Goal: Information Seeking & Learning: Learn about a topic

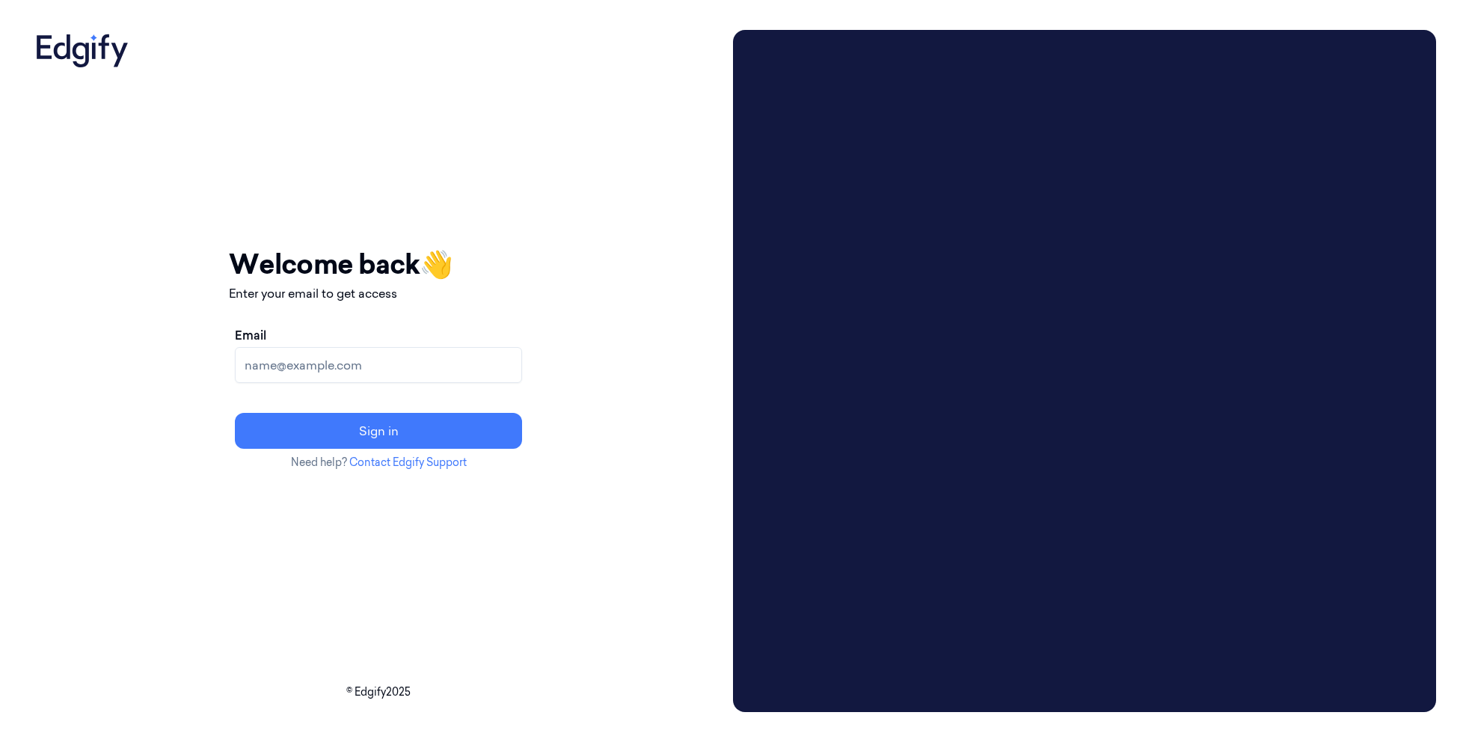
click at [376, 367] on input "Email" at bounding box center [378, 365] width 287 height 36
type input "batelb@edgify.ai"
click at [423, 438] on button "Sign in" at bounding box center [378, 431] width 287 height 36
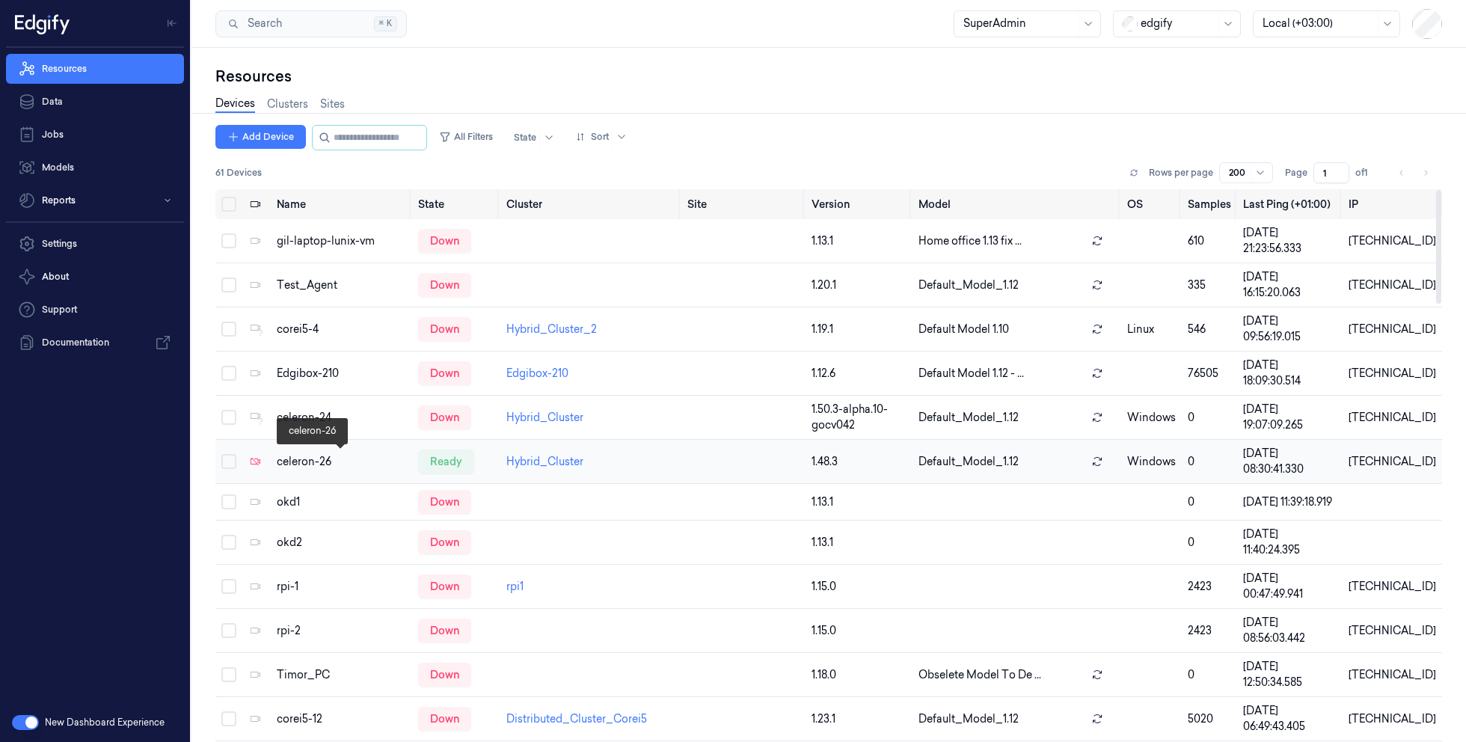
click at [331, 465] on div "celeron-26" at bounding box center [341, 462] width 129 height 16
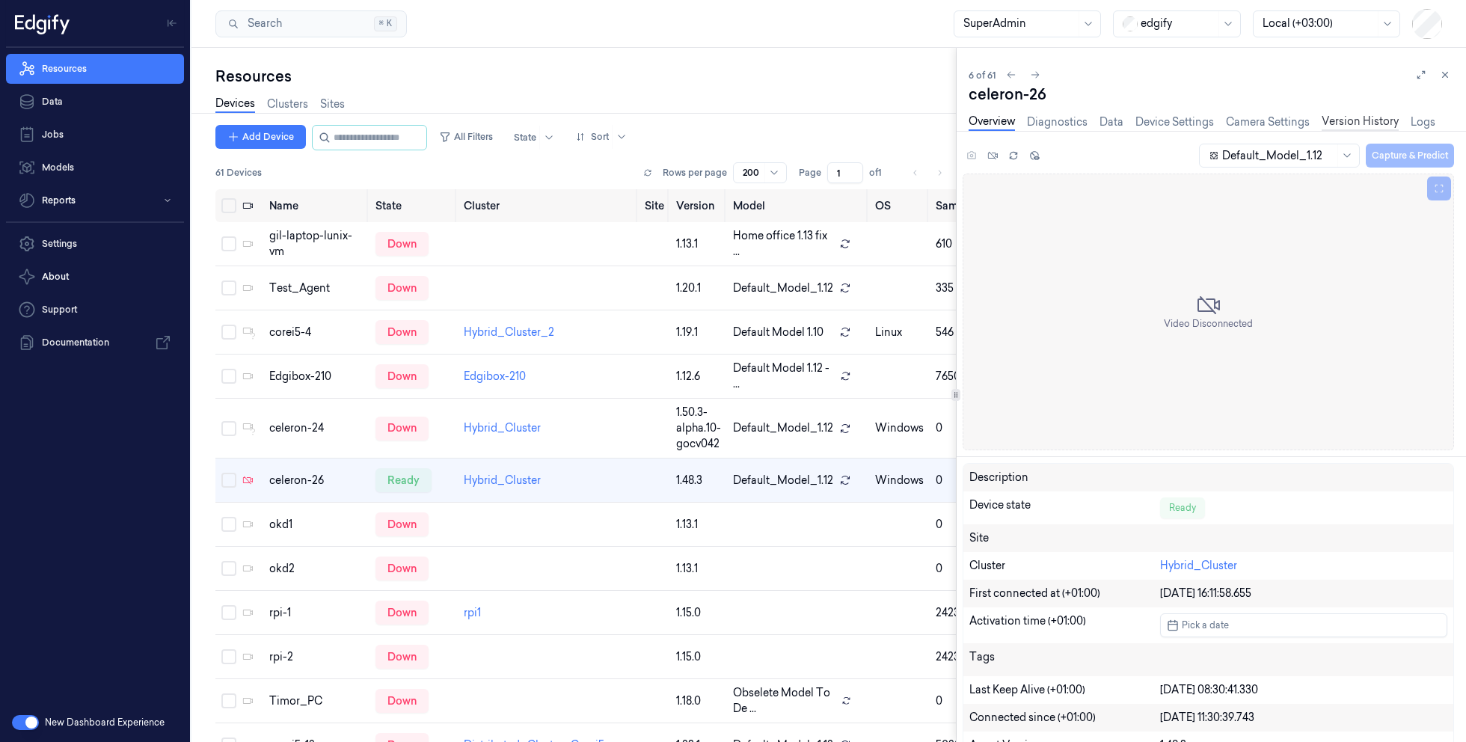
click at [1348, 121] on link "Version History" at bounding box center [1360, 122] width 77 height 17
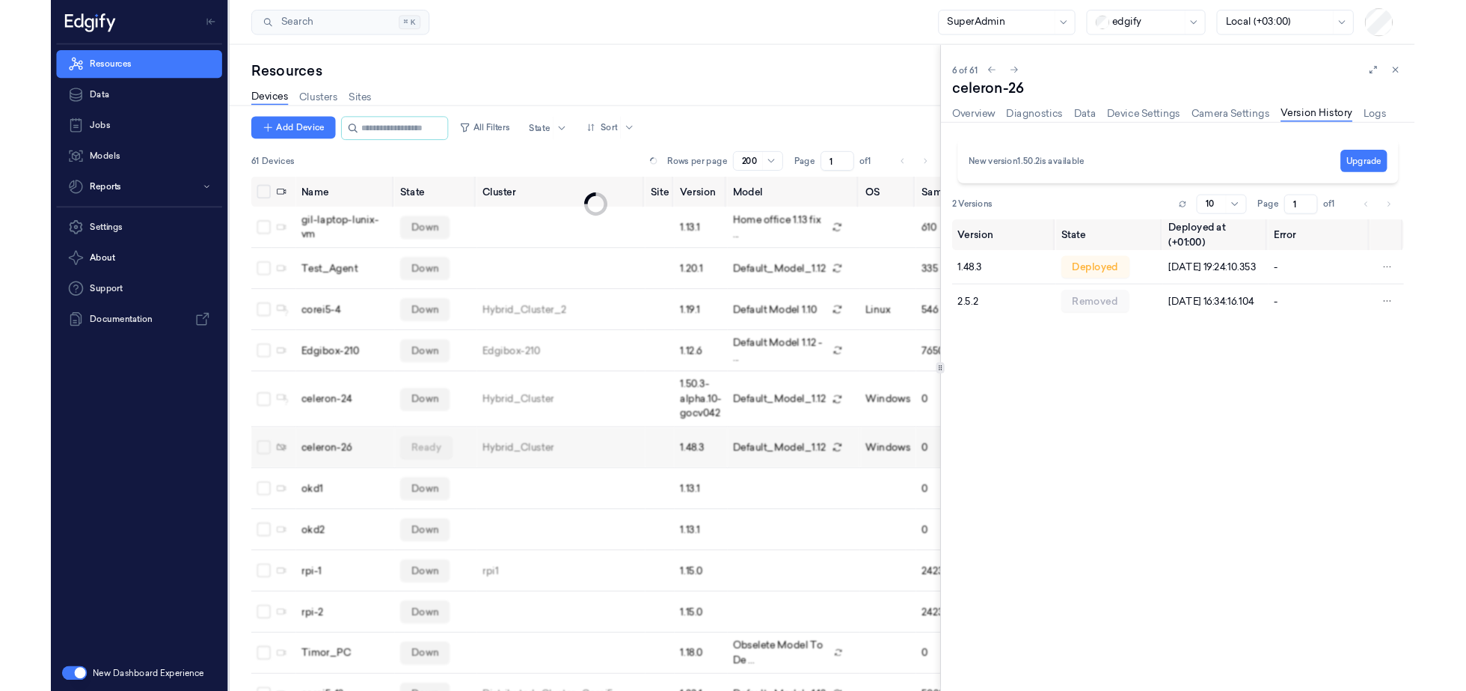
scroll to position [13, 0]
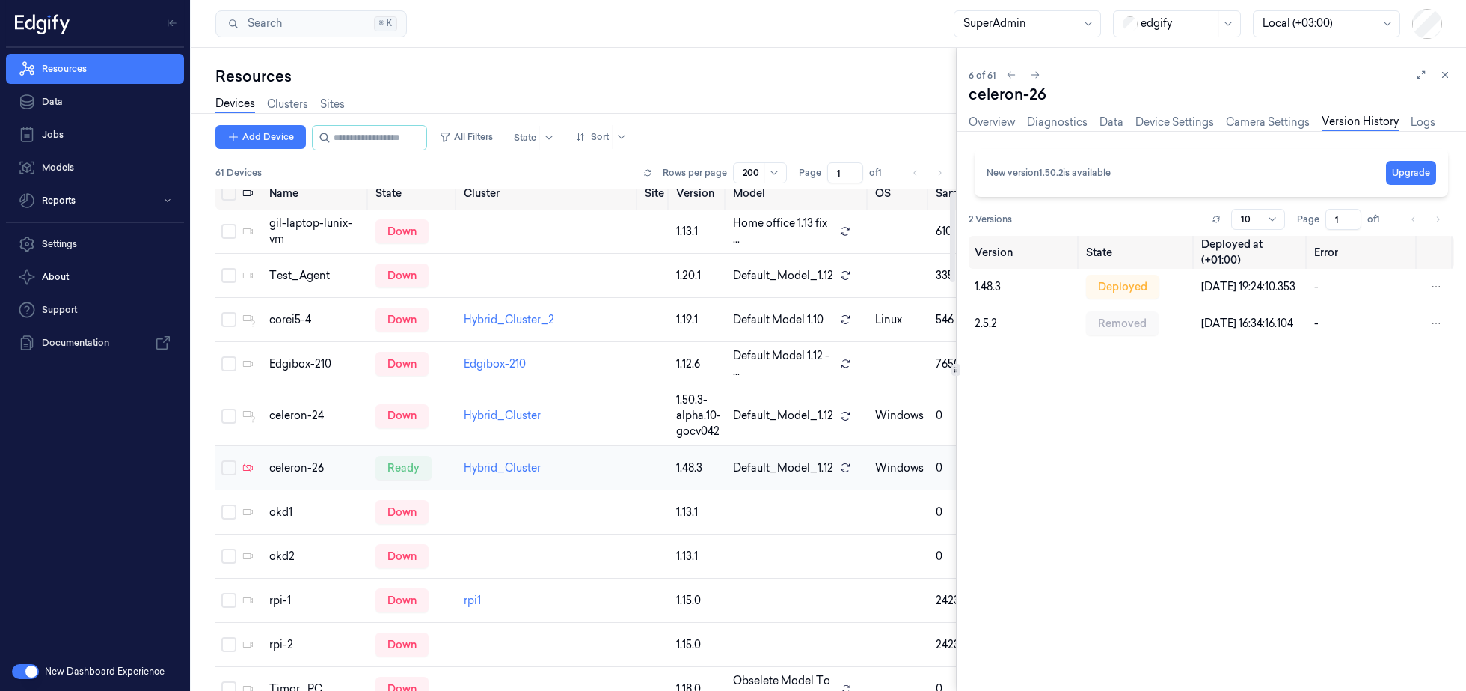
click at [548, 466] on td "Hybrid_Cluster" at bounding box center [548, 468] width 181 height 44
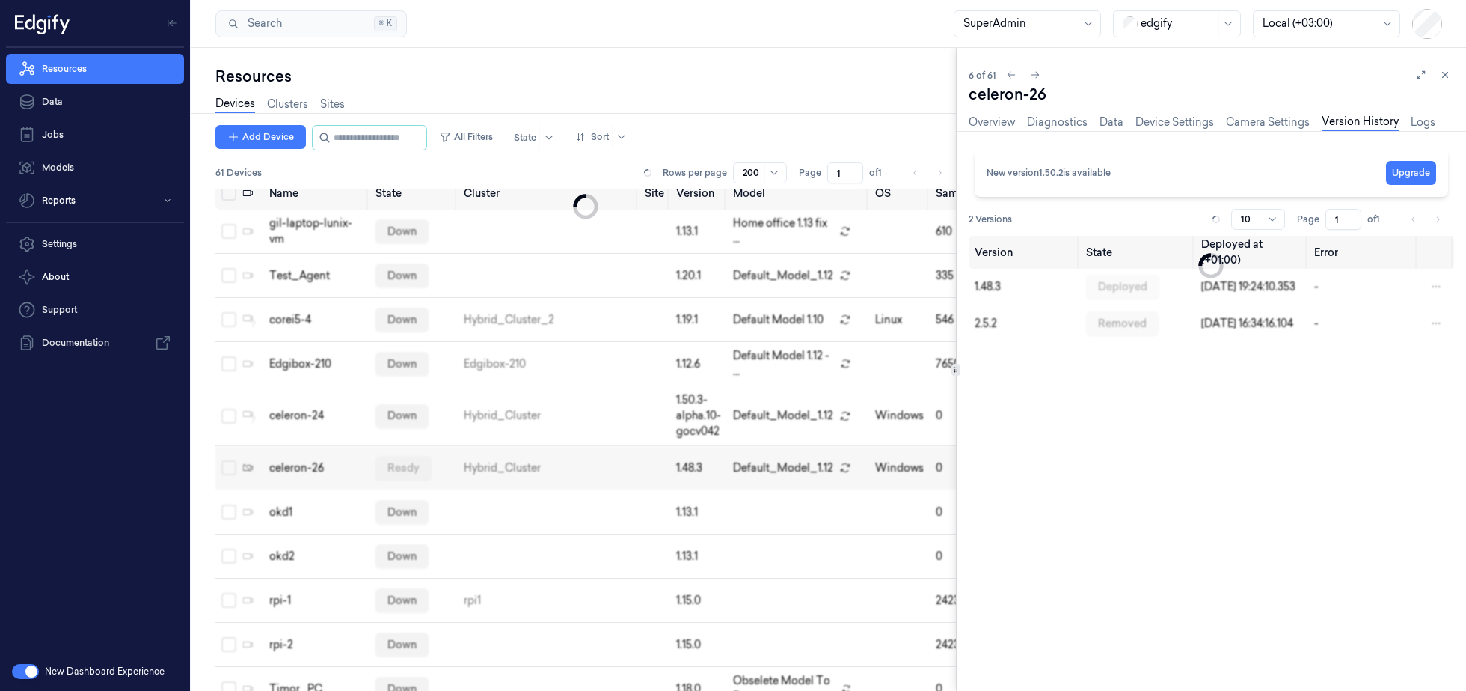
scroll to position [39, 0]
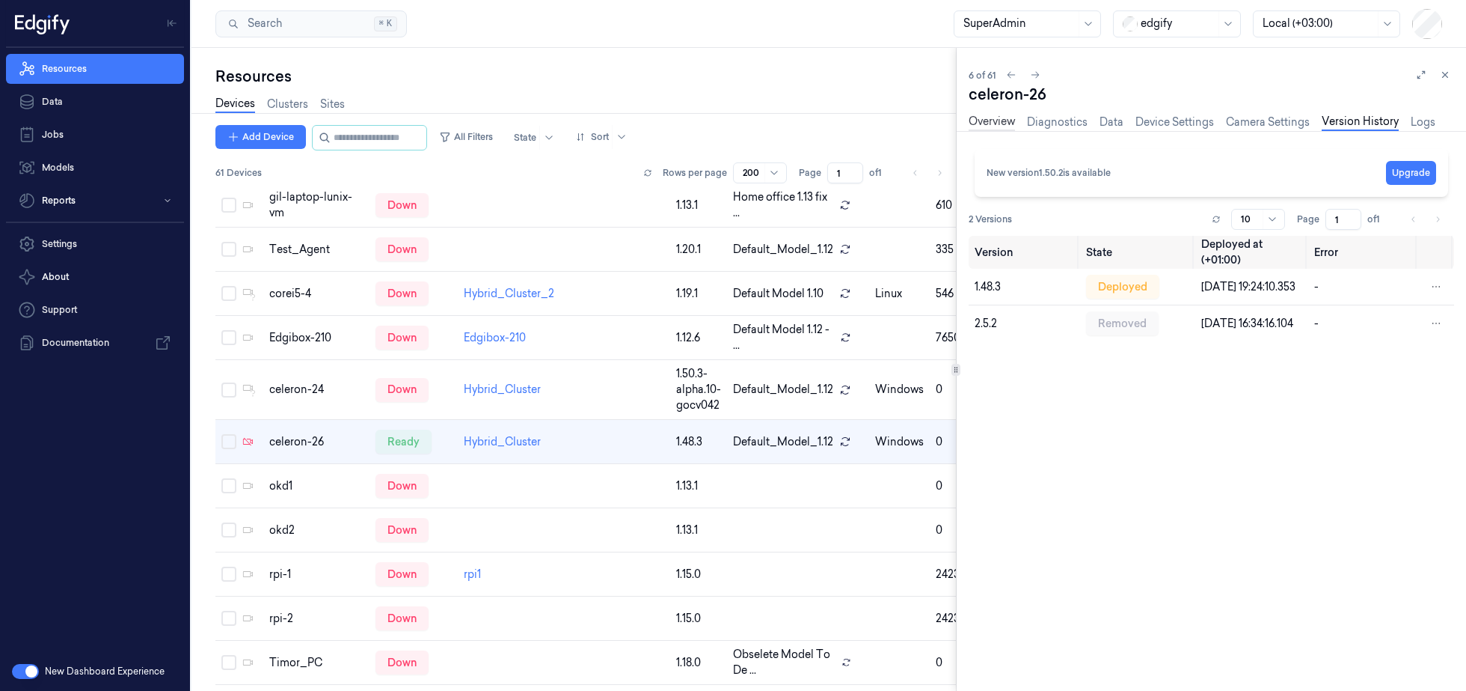
click at [990, 123] on link "Overview" at bounding box center [992, 122] width 46 height 17
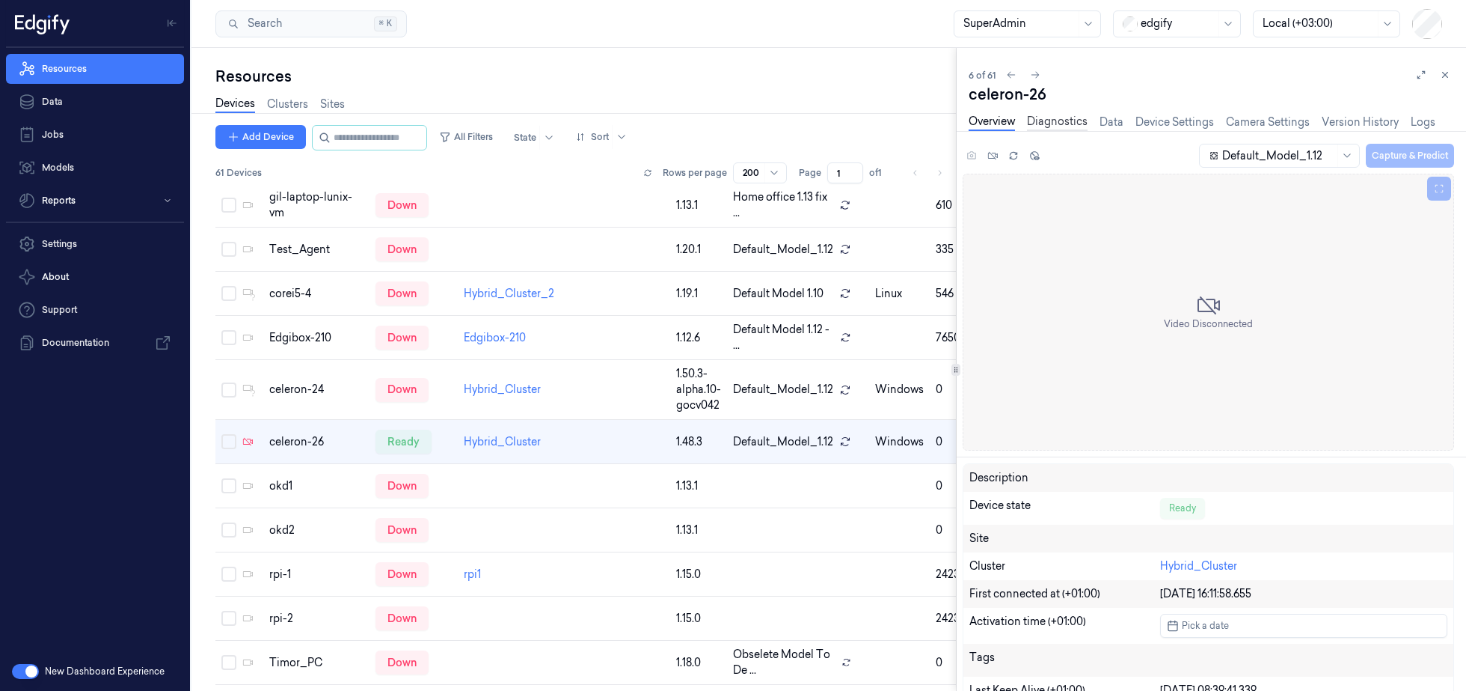
click at [1038, 120] on link "Diagnostics" at bounding box center [1057, 122] width 61 height 17
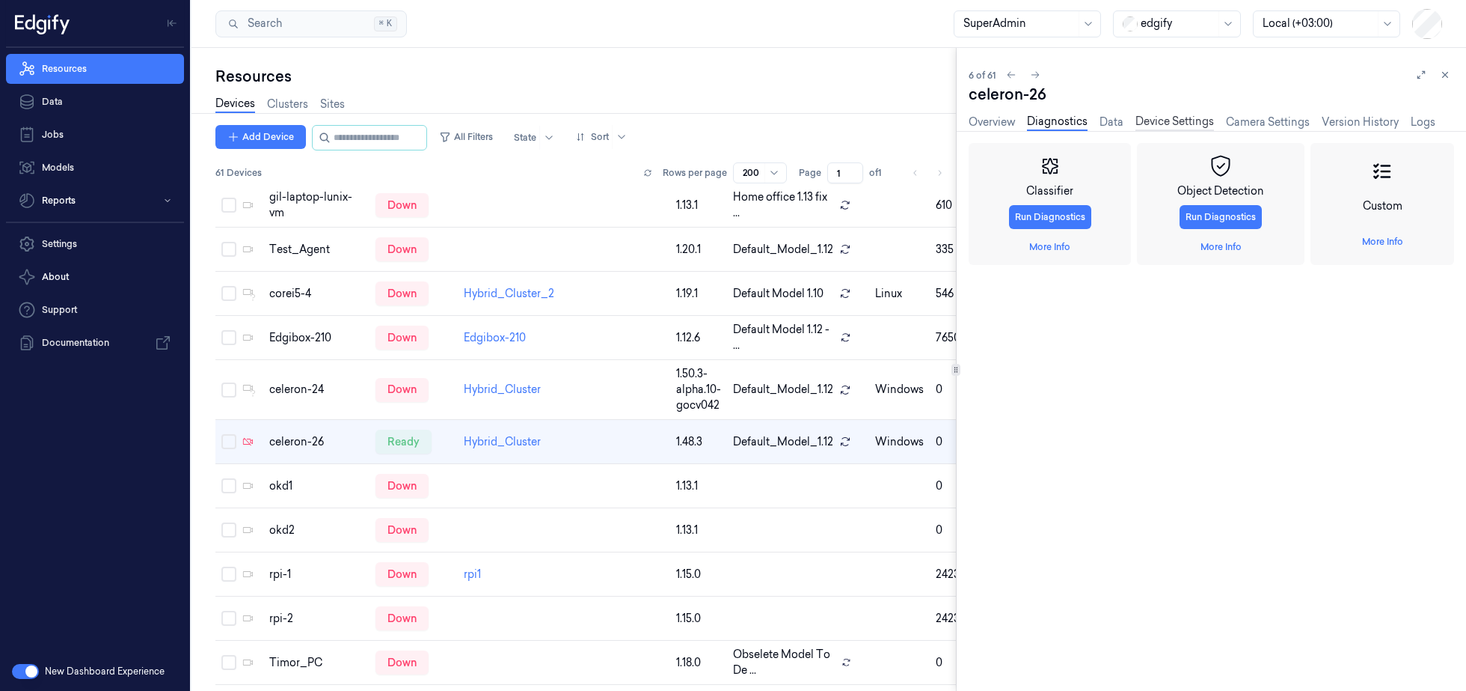
click at [1147, 126] on link "Device Settings" at bounding box center [1175, 122] width 79 height 17
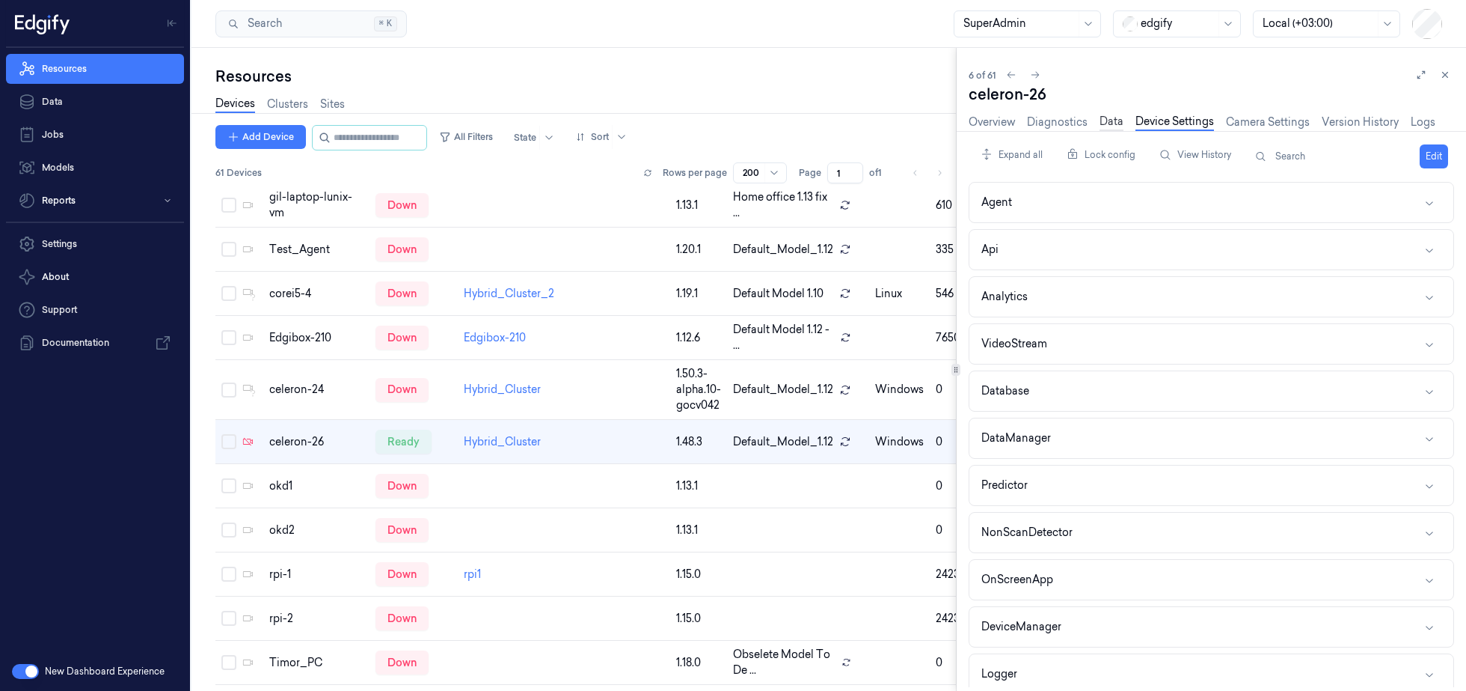
click at [1113, 127] on link "Data" at bounding box center [1112, 122] width 24 height 17
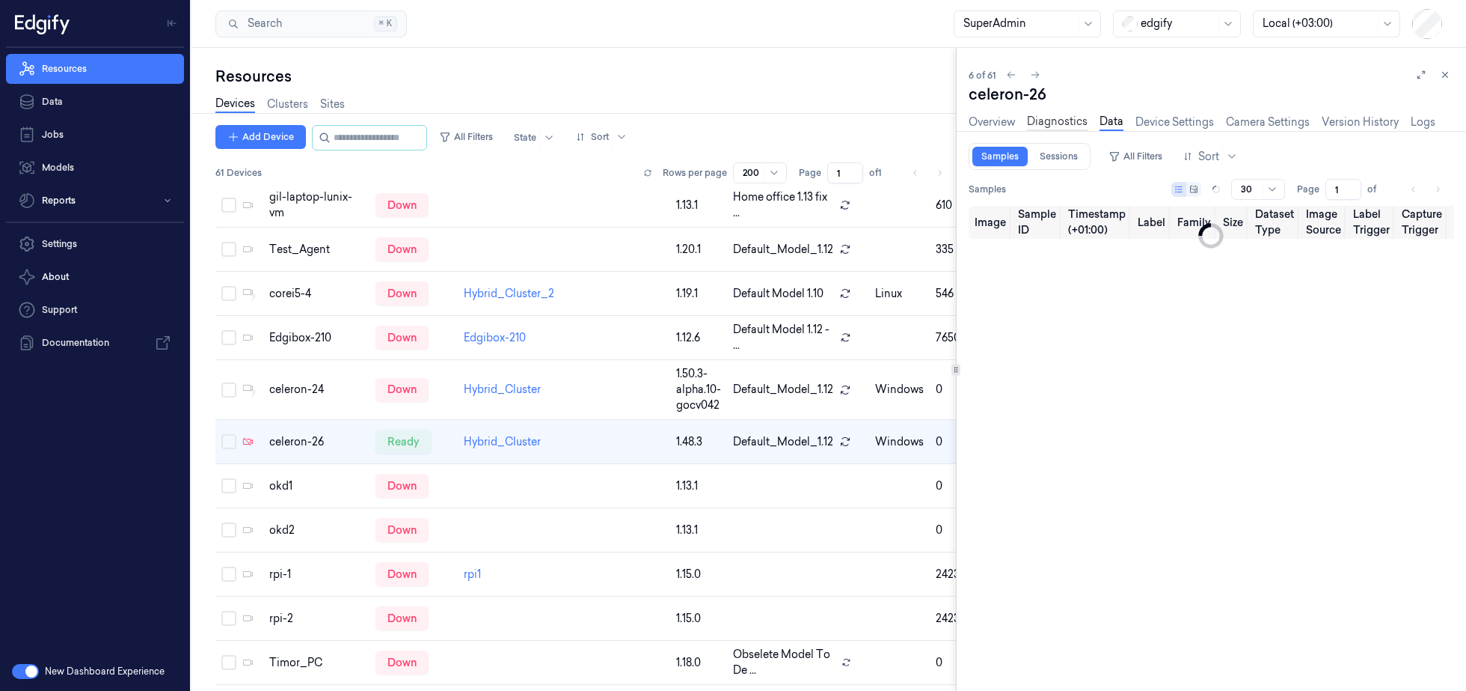
type input "0"
click at [1059, 126] on link "Diagnostics" at bounding box center [1057, 122] width 61 height 17
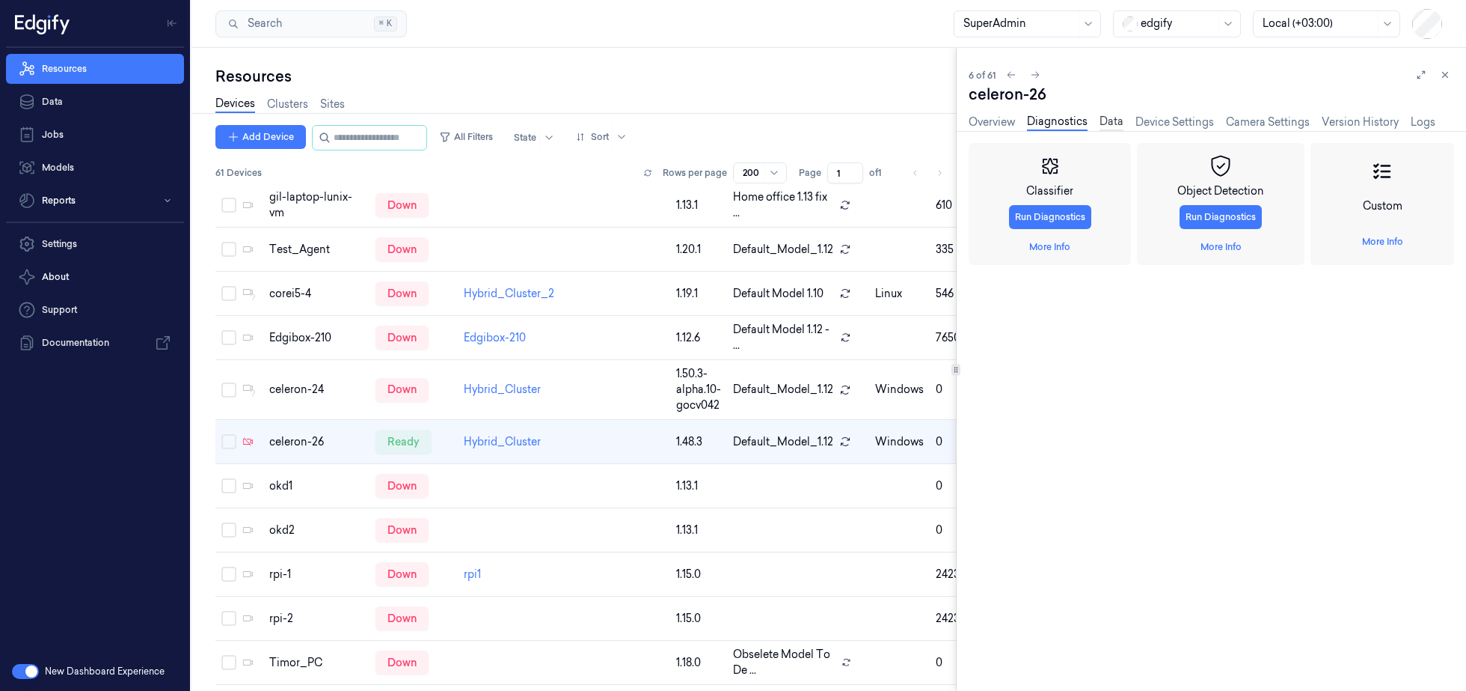
click at [1117, 128] on link "Data" at bounding box center [1112, 122] width 24 height 17
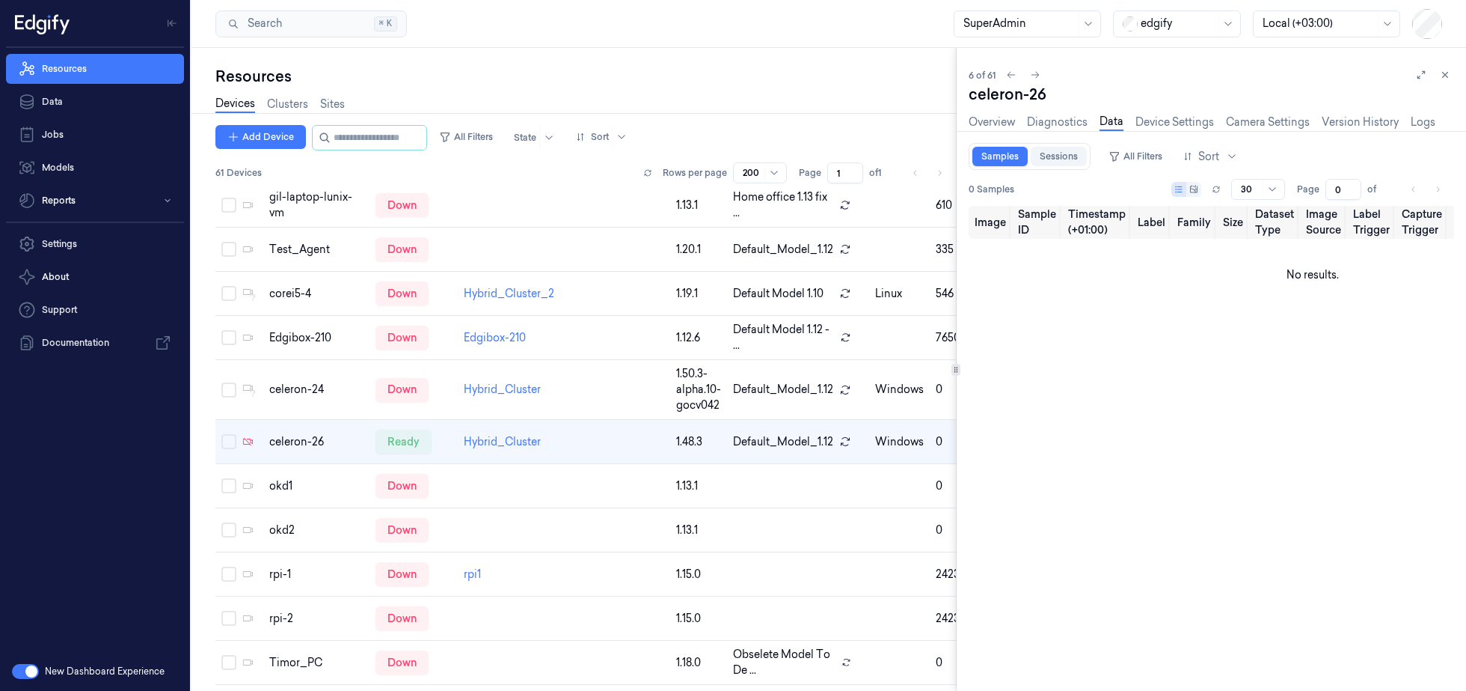
click at [1044, 155] on link "Sessions" at bounding box center [1059, 156] width 56 height 19
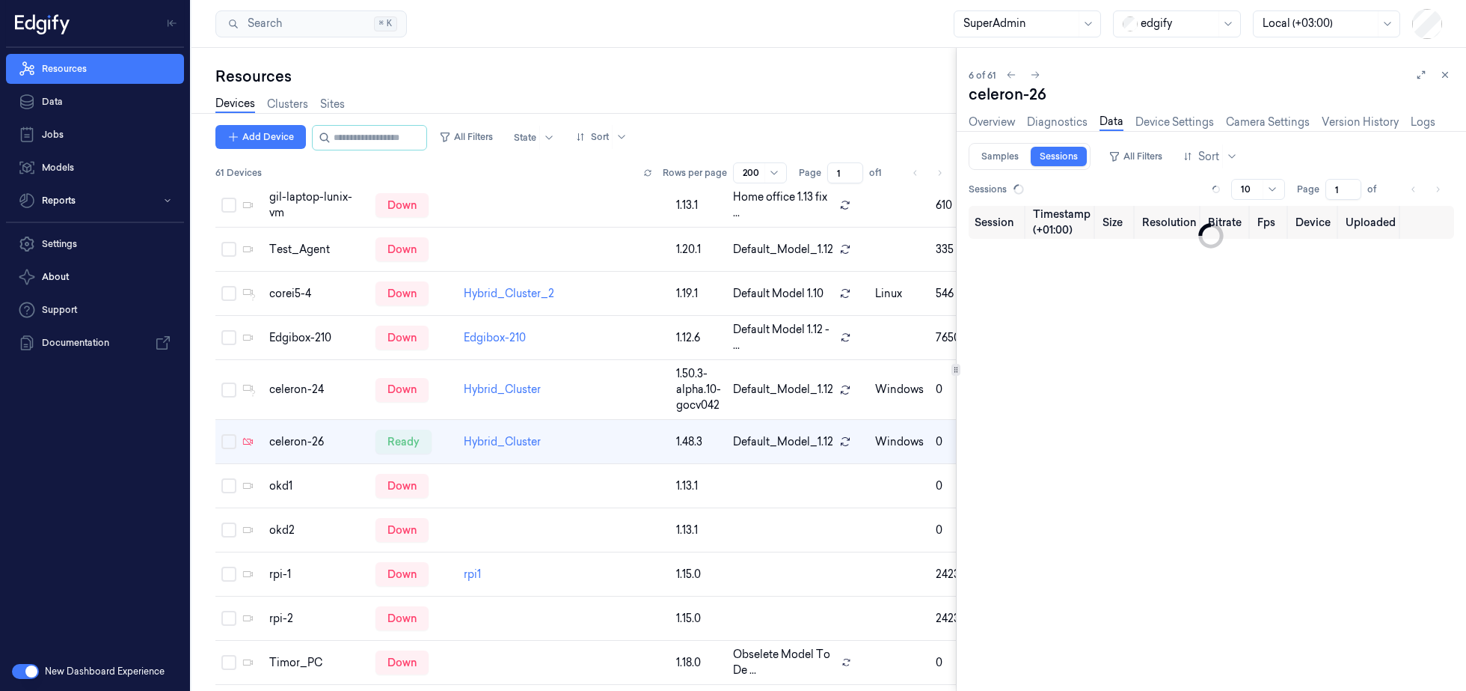
type input "0"
click at [997, 157] on link "Samples" at bounding box center [1000, 156] width 55 height 19
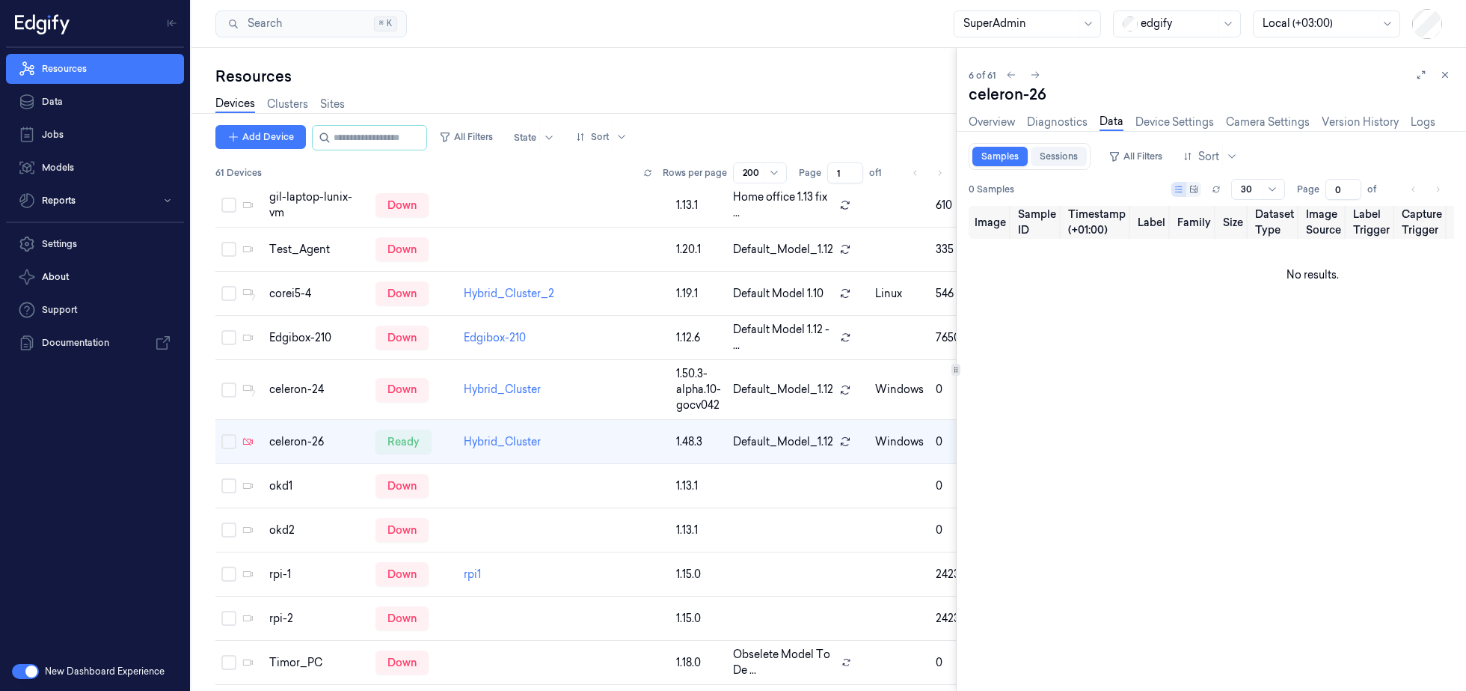
click at [1054, 154] on link "Sessions" at bounding box center [1059, 156] width 56 height 19
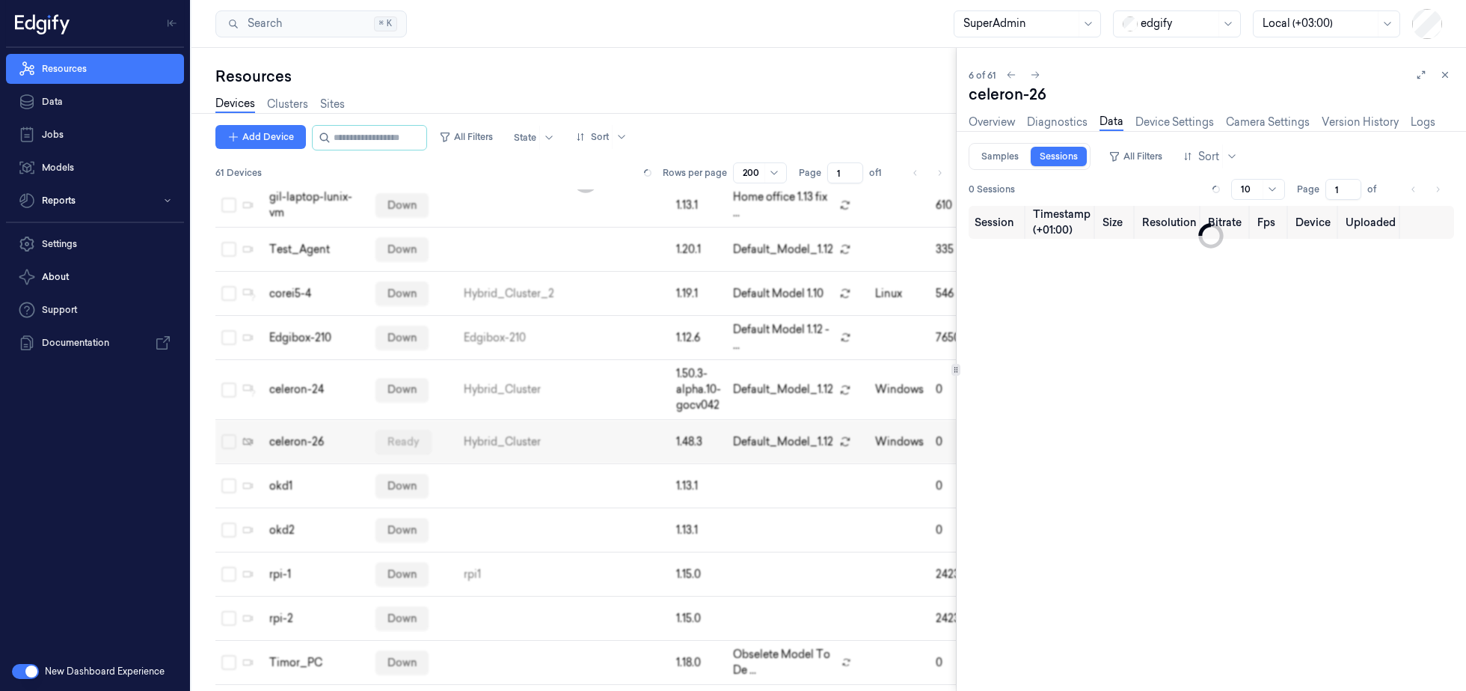
type input "0"
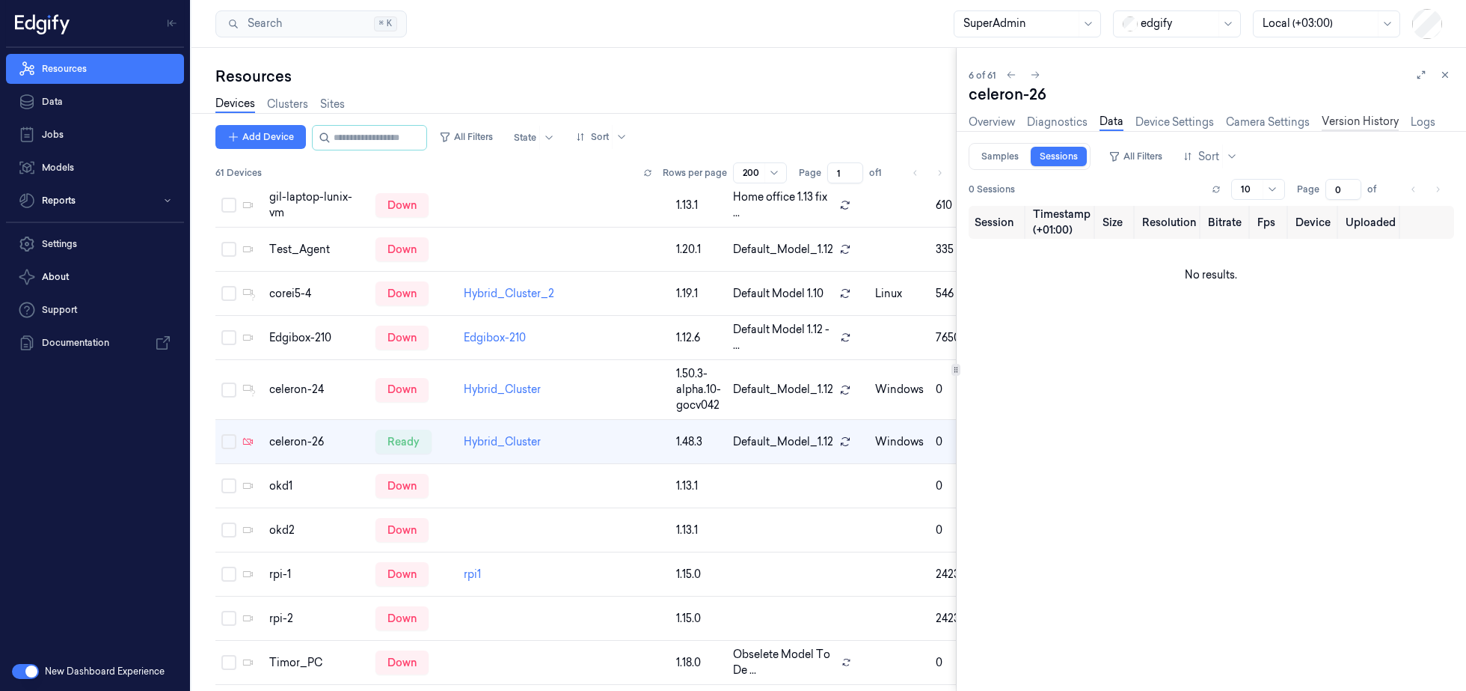
click at [1344, 123] on link "Version History" at bounding box center [1360, 122] width 77 height 17
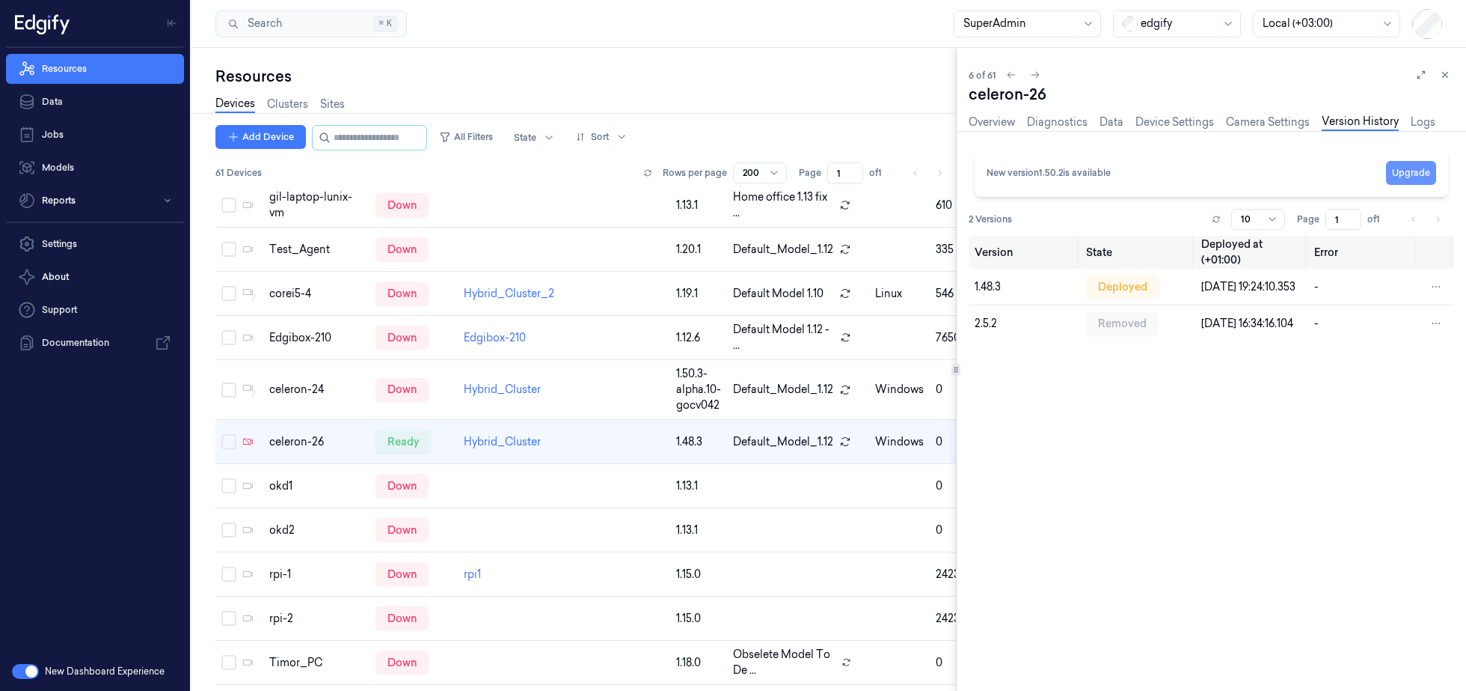
click at [1405, 175] on button "Upgrade" at bounding box center [1411, 173] width 50 height 24
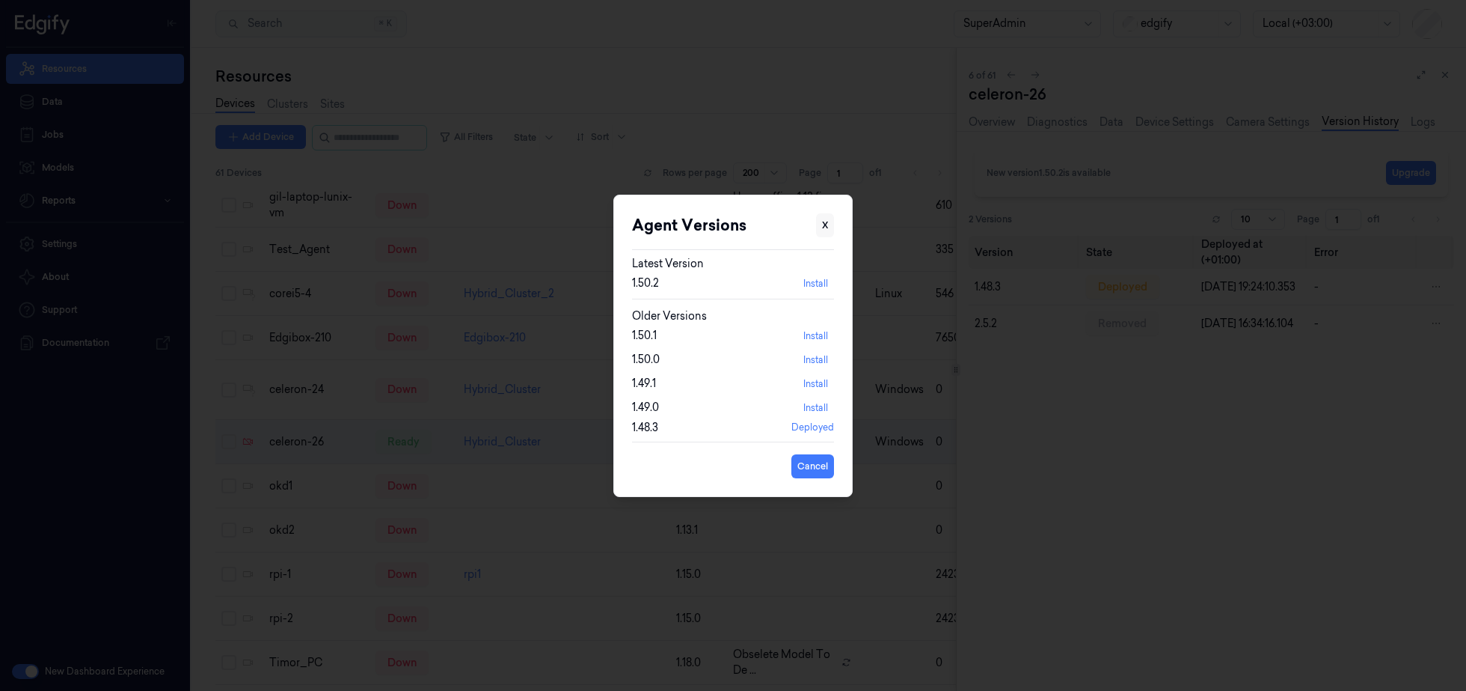
click at [827, 223] on button "X" at bounding box center [825, 225] width 18 height 24
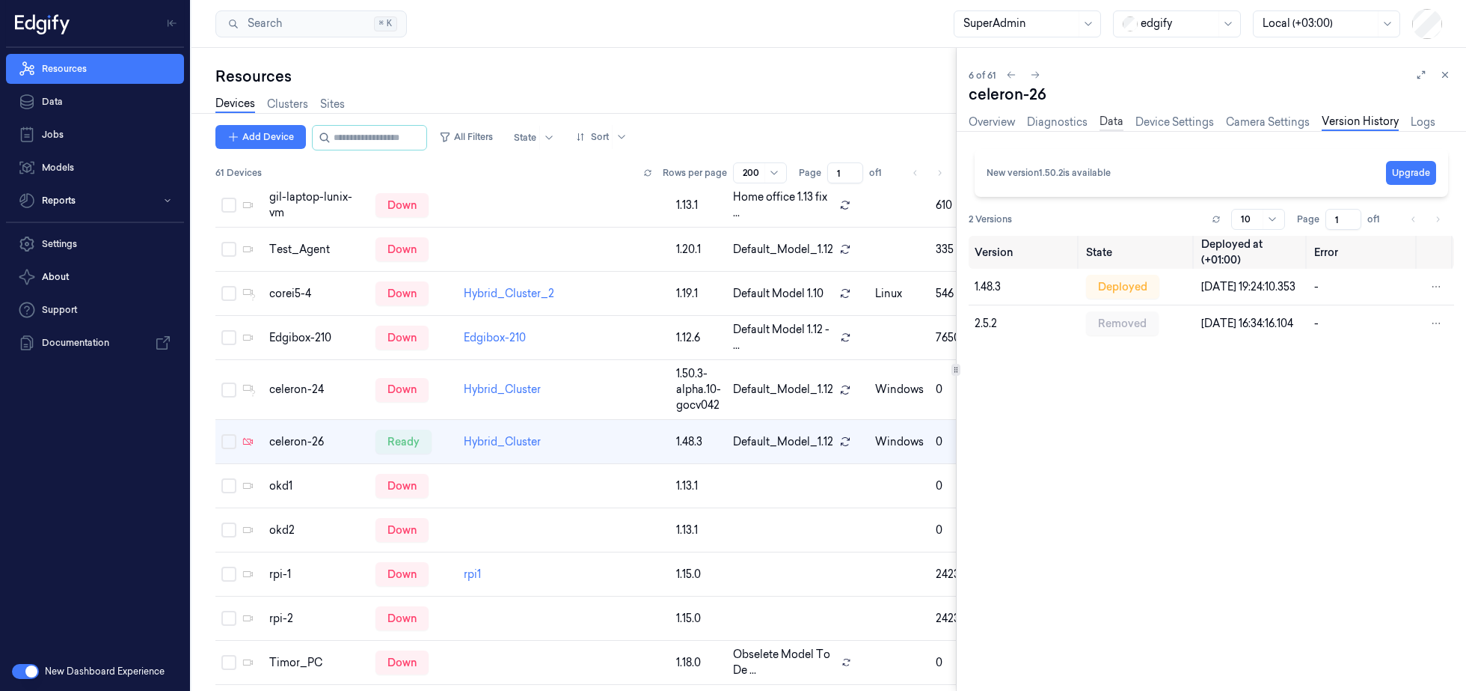
click at [1107, 123] on link "Data" at bounding box center [1112, 122] width 24 height 17
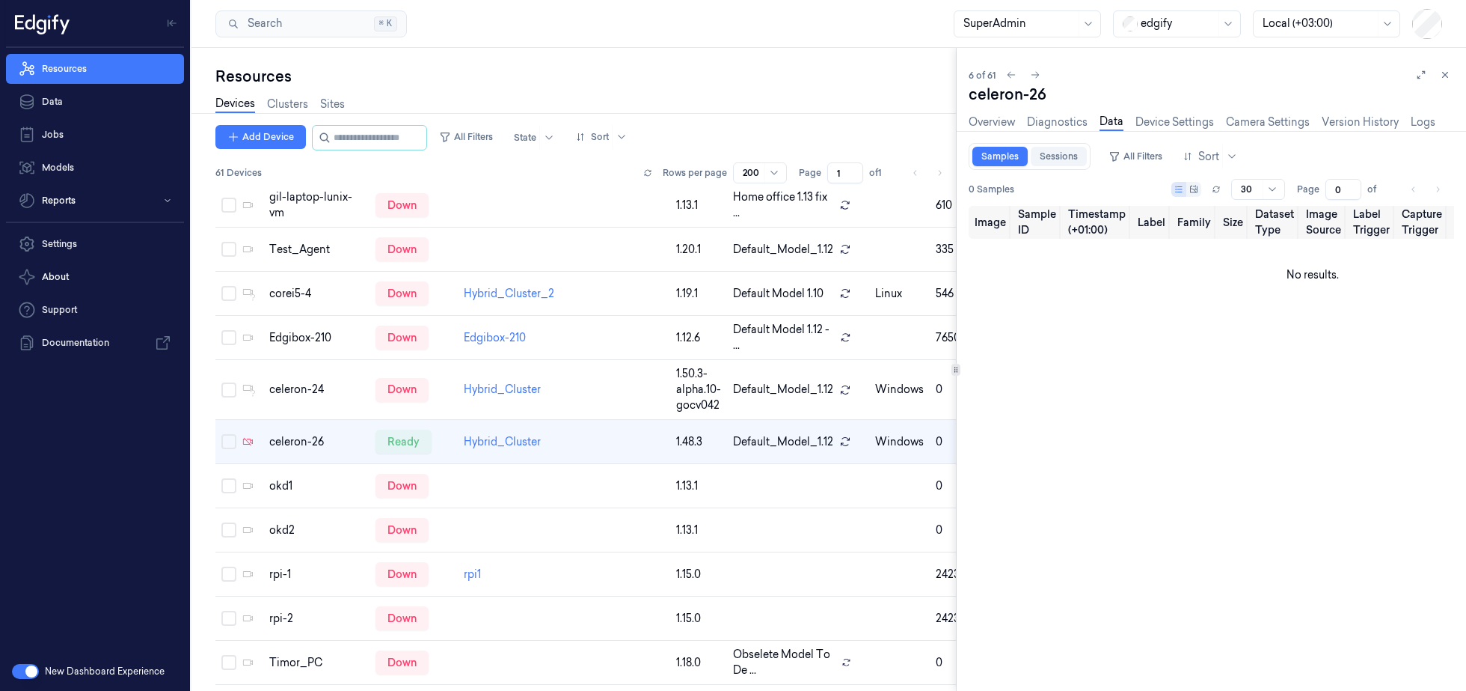
click at [1054, 160] on link "Sessions" at bounding box center [1059, 156] width 56 height 19
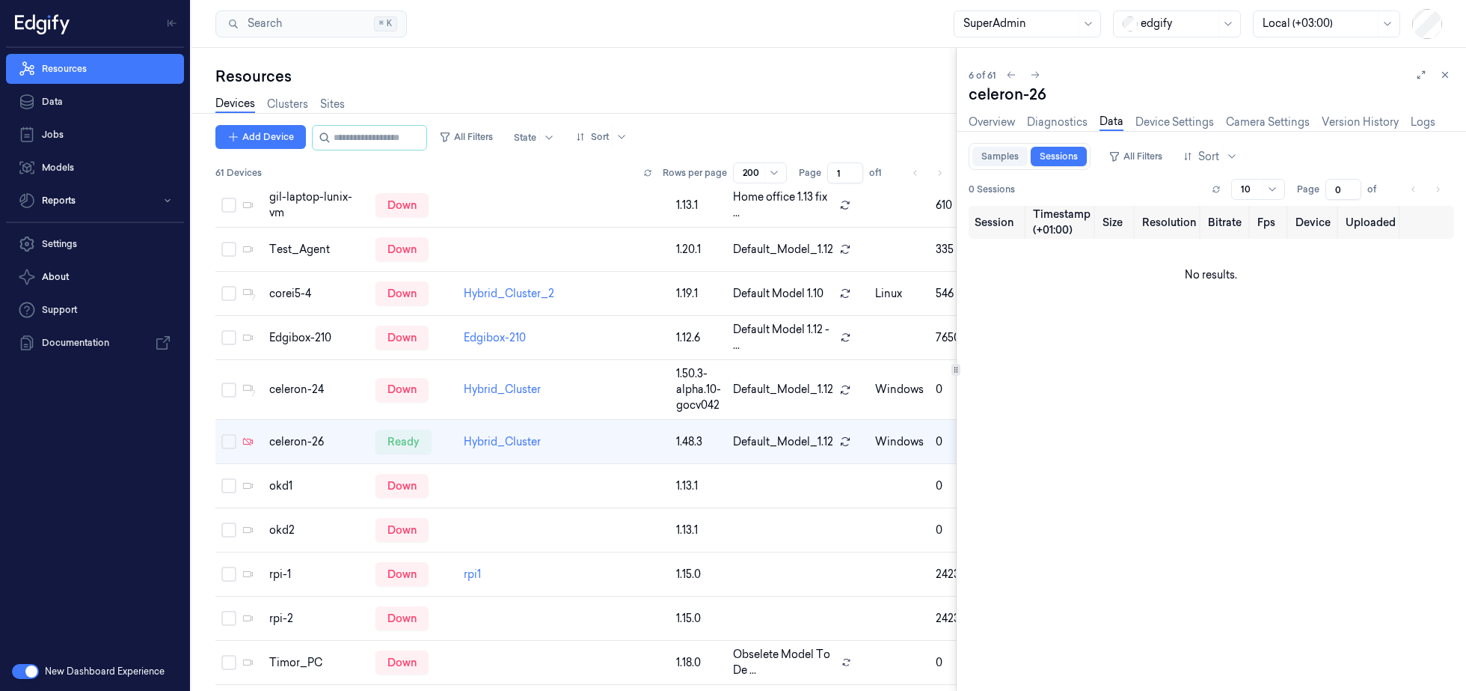
click at [1014, 156] on link "Samples" at bounding box center [1000, 156] width 55 height 19
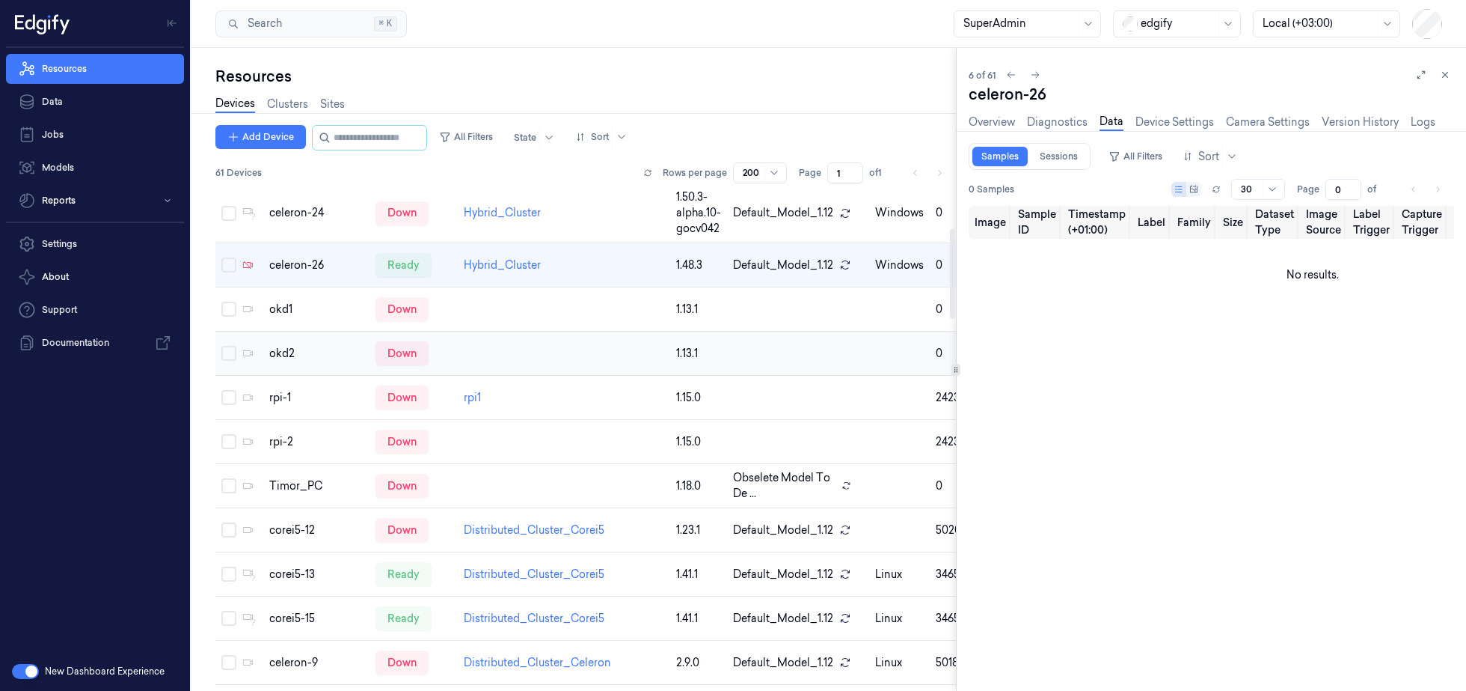
scroll to position [277, 0]
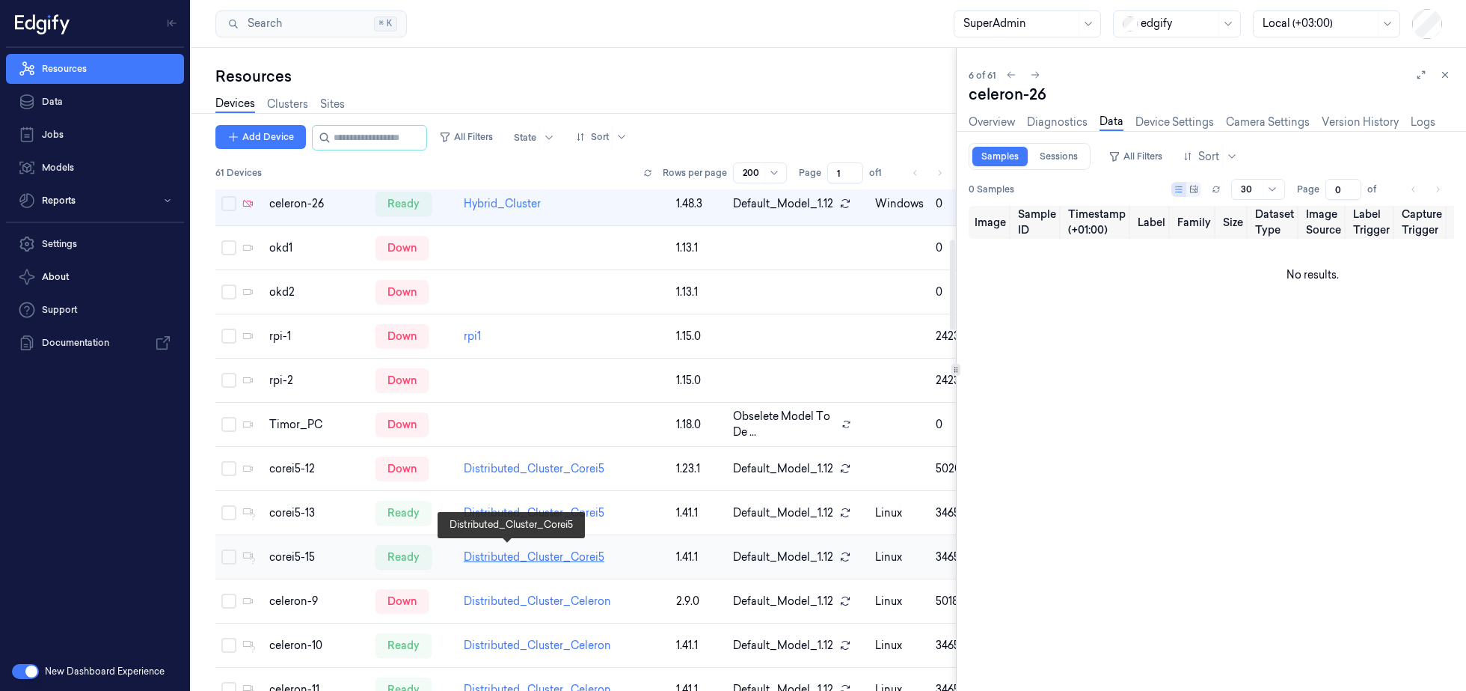
click at [512, 555] on link "Distributed_Cluster_Corei5" at bounding box center [534, 556] width 141 height 13
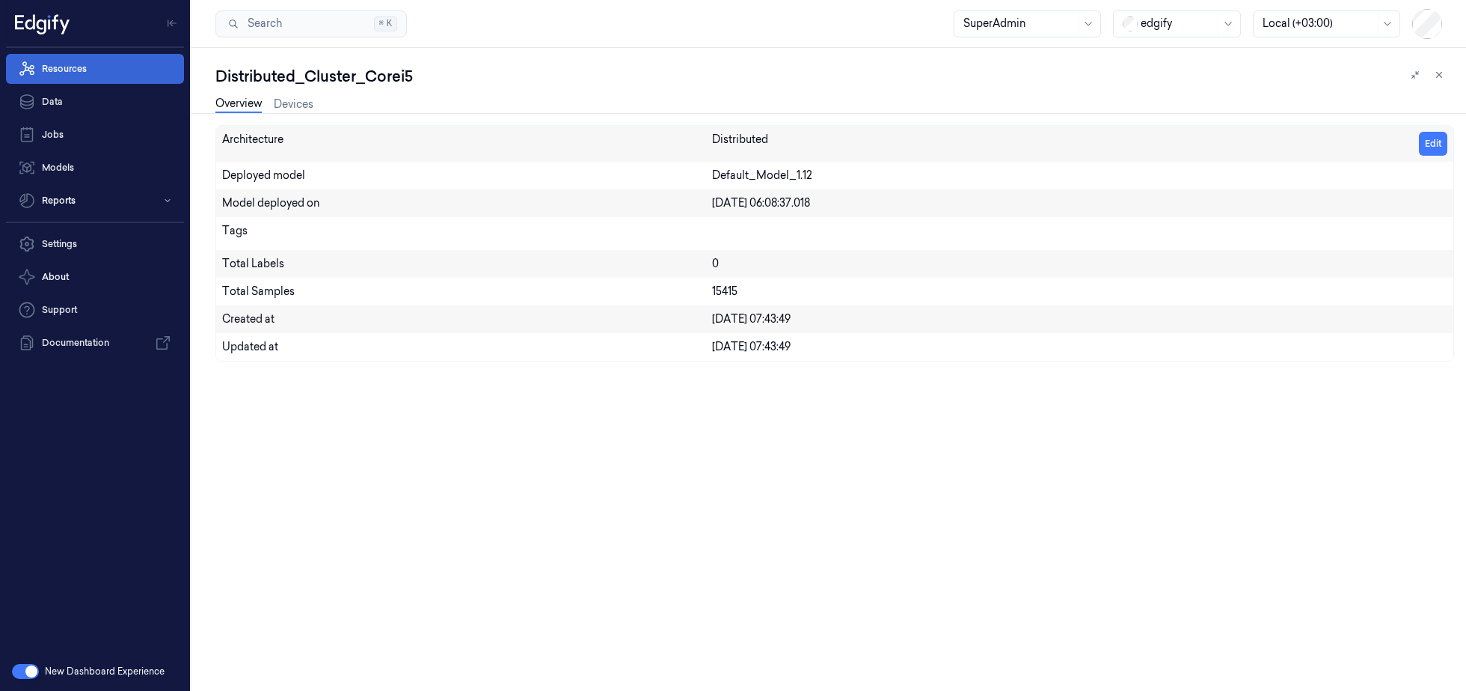
click at [101, 73] on link "Resources" at bounding box center [95, 69] width 178 height 30
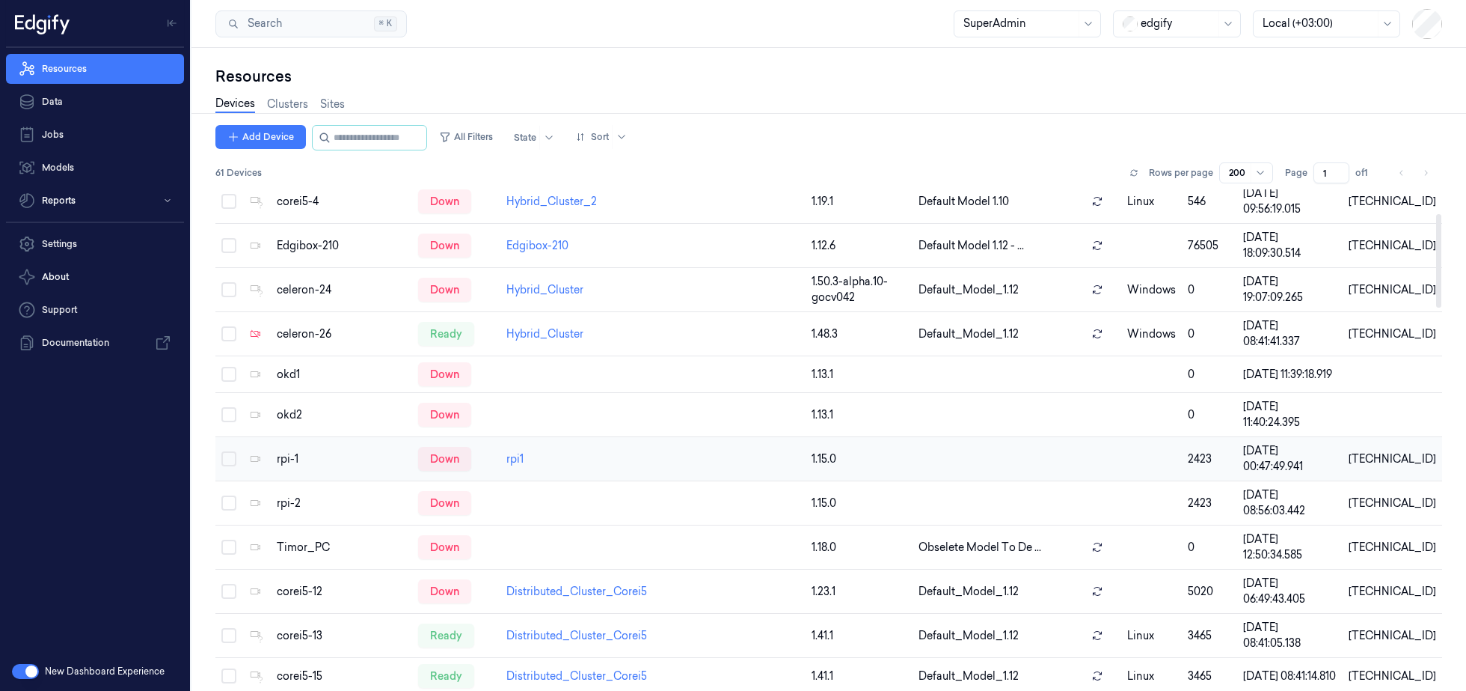
scroll to position [132, 0]
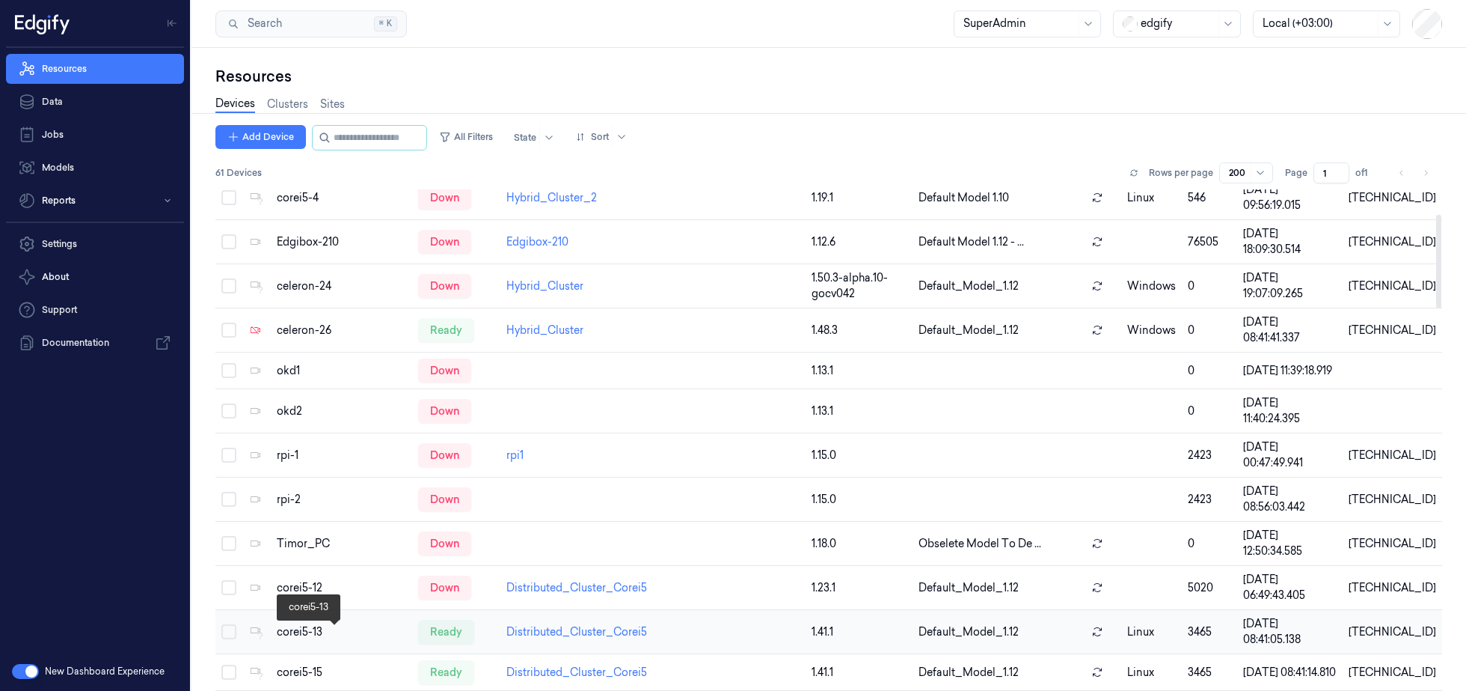
click at [352, 638] on div "corei5-13" at bounding box center [341, 632] width 129 height 16
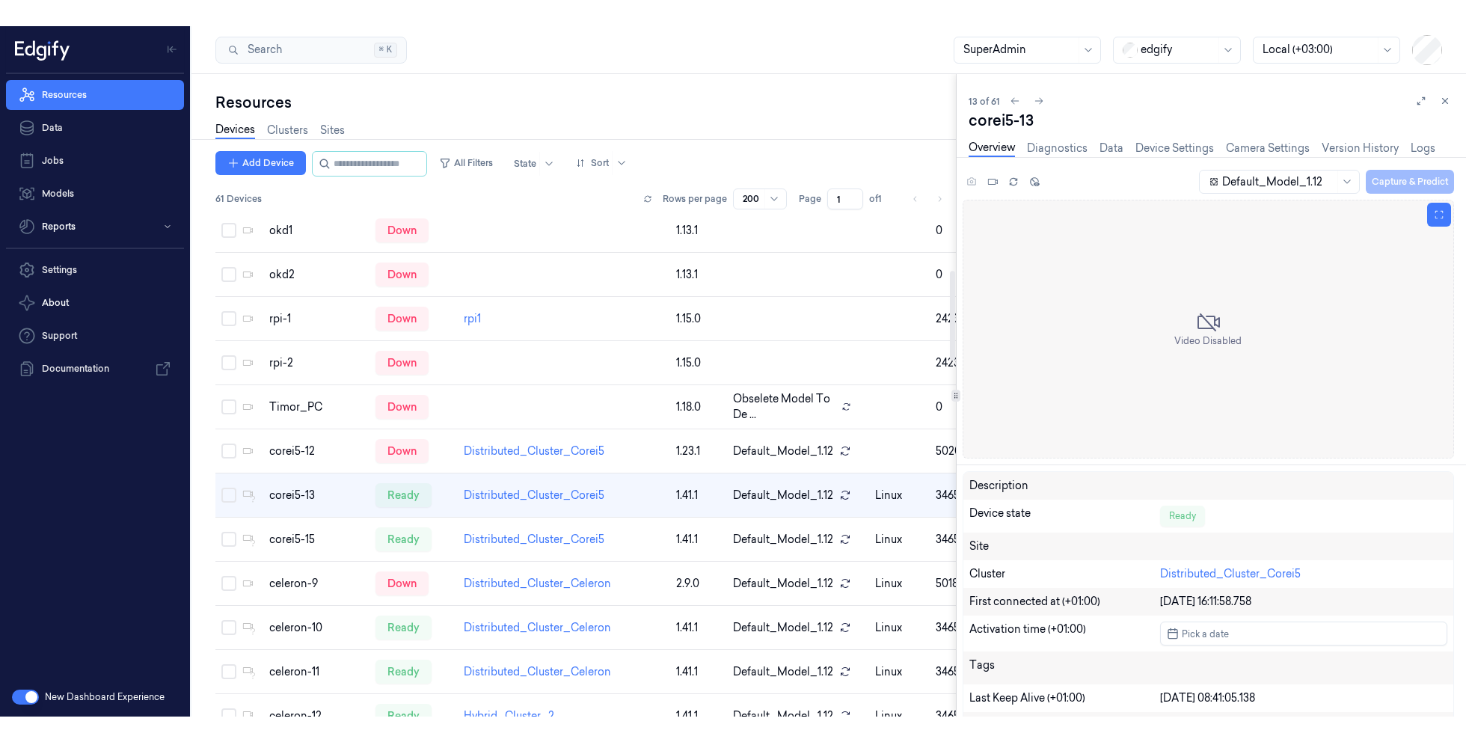
scroll to position [328, 0]
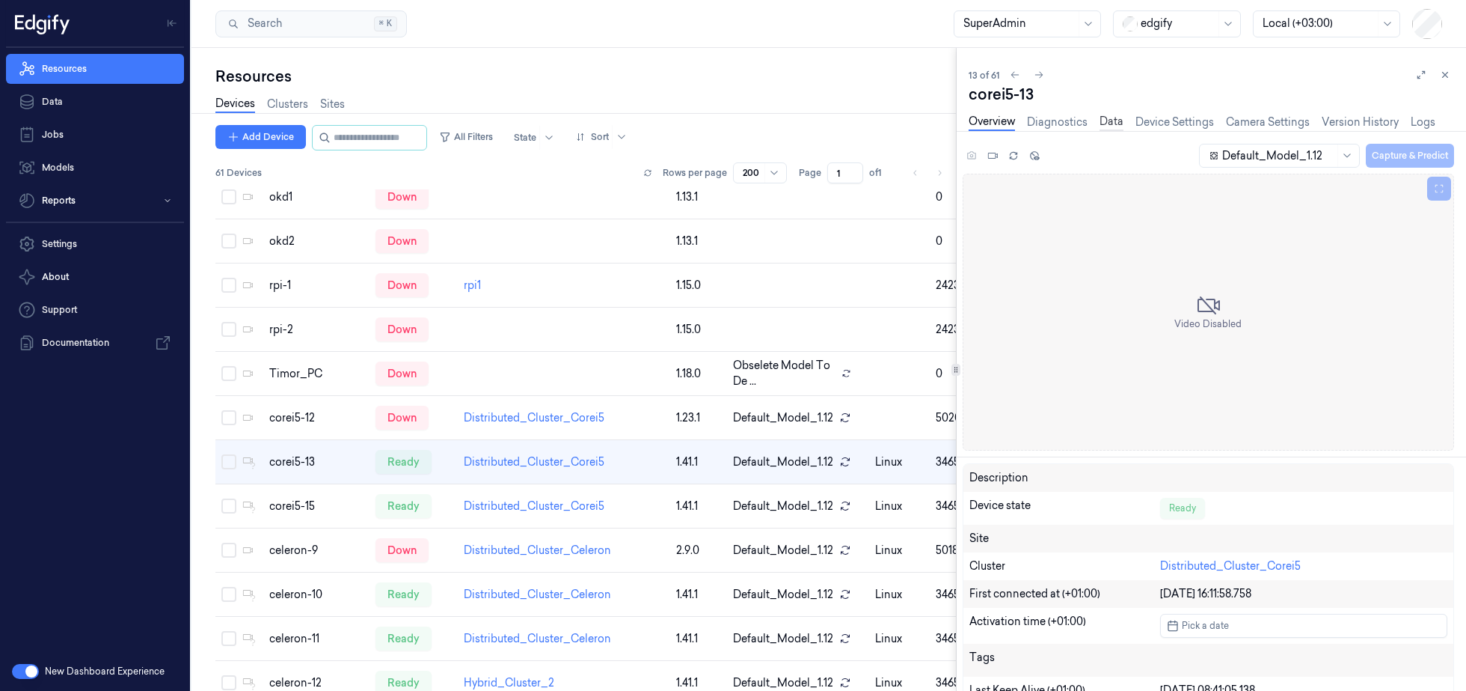
click at [1117, 120] on link "Data" at bounding box center [1112, 122] width 24 height 17
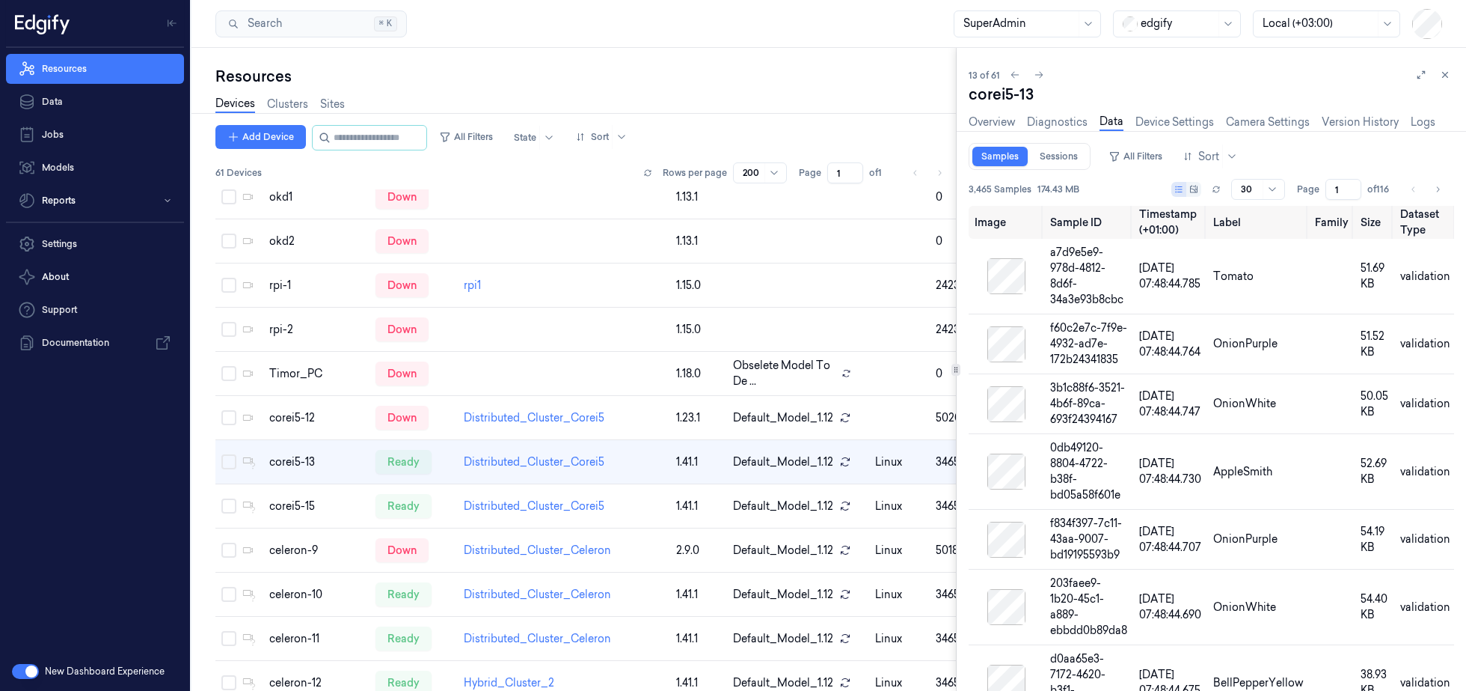
click at [1195, 191] on button at bounding box center [1187, 189] width 30 height 15
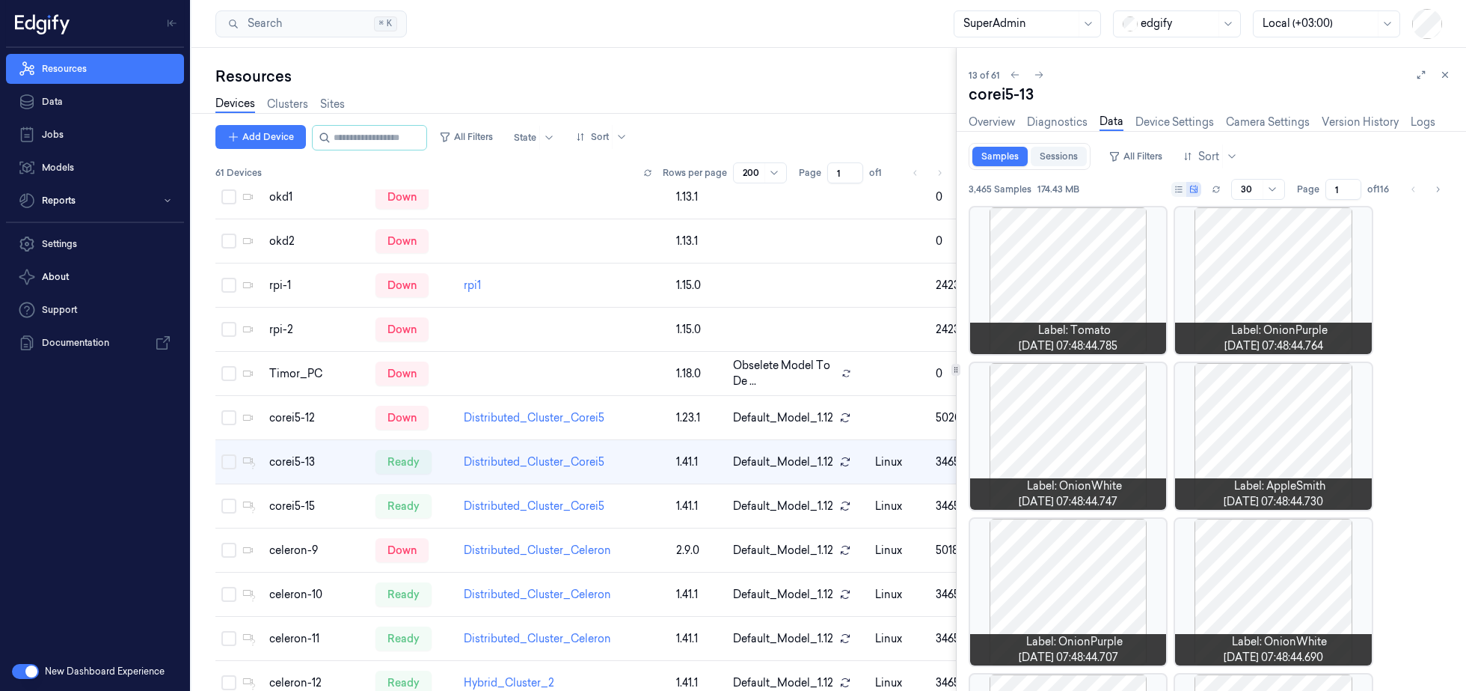
click at [1055, 159] on link "Sessions" at bounding box center [1059, 156] width 56 height 19
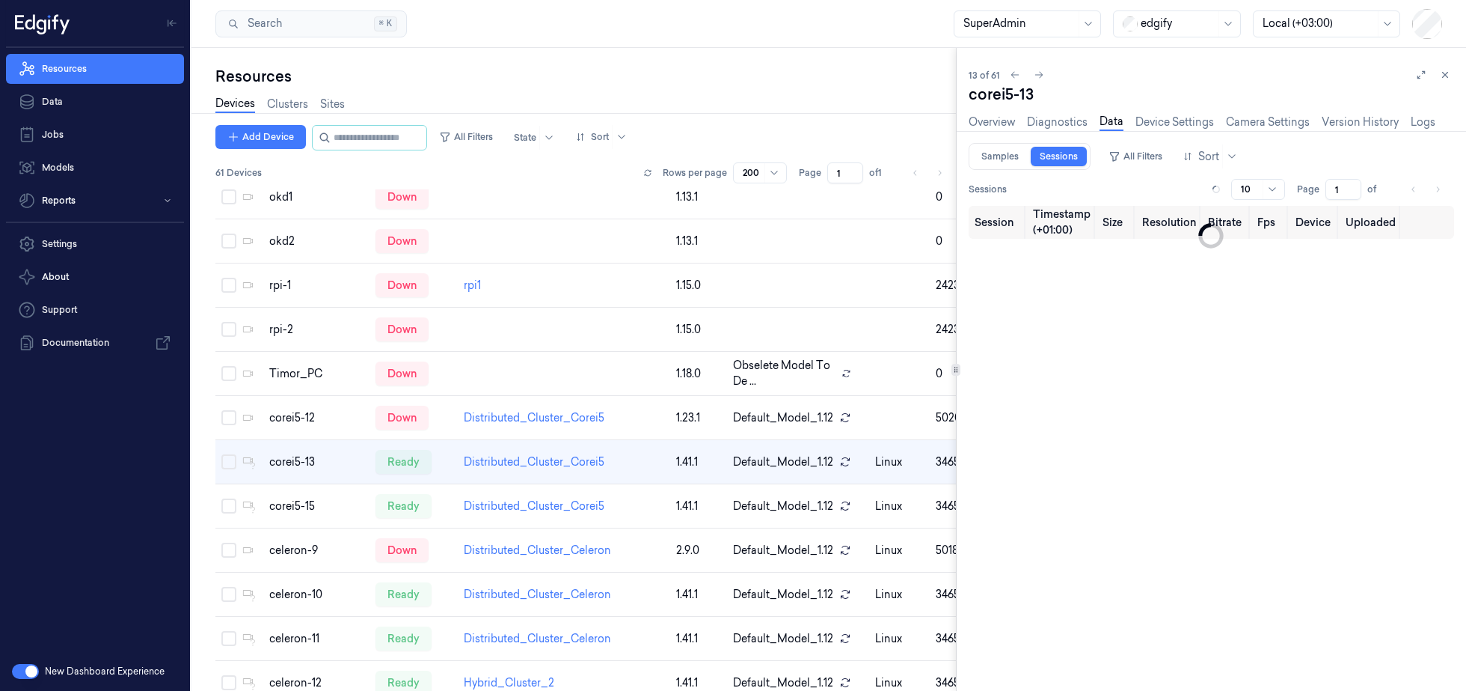
type input "0"
click at [996, 158] on link "Samples" at bounding box center [1000, 156] width 55 height 19
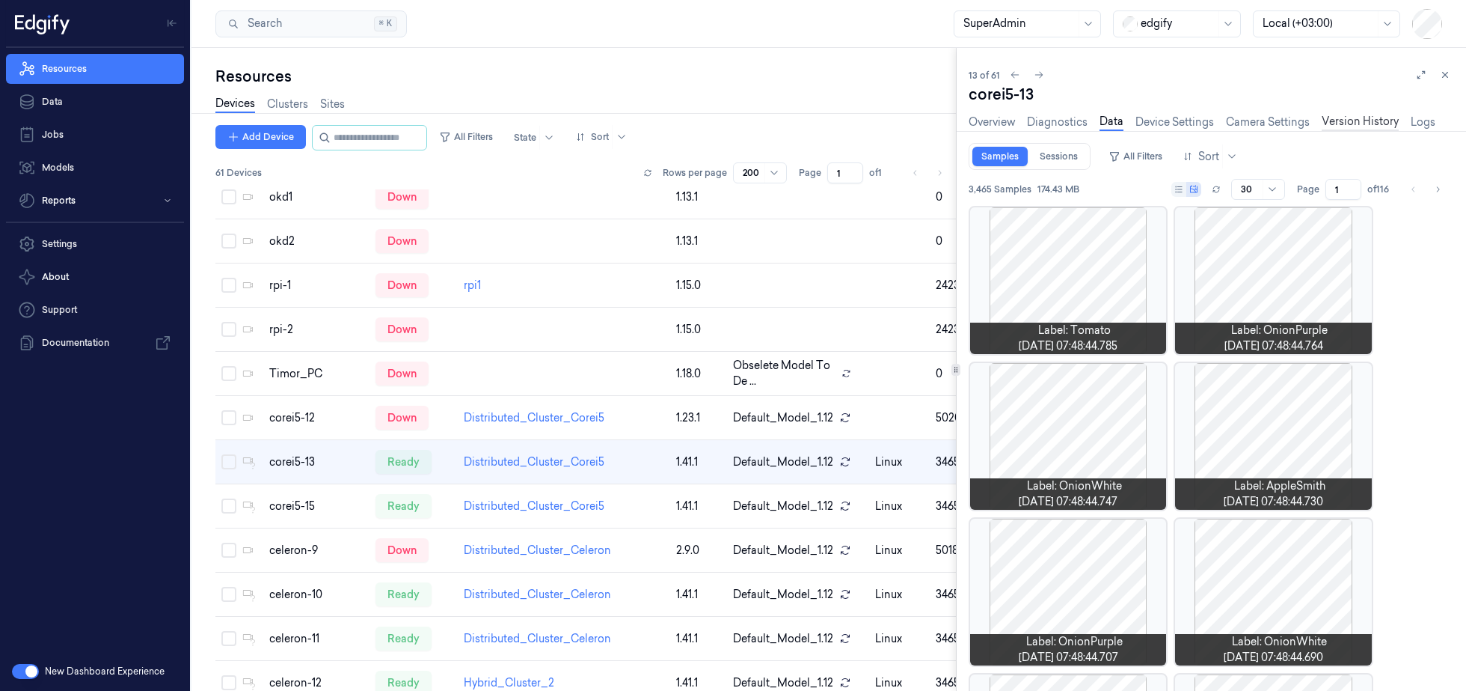
click at [1359, 121] on link "Version History" at bounding box center [1360, 122] width 77 height 17
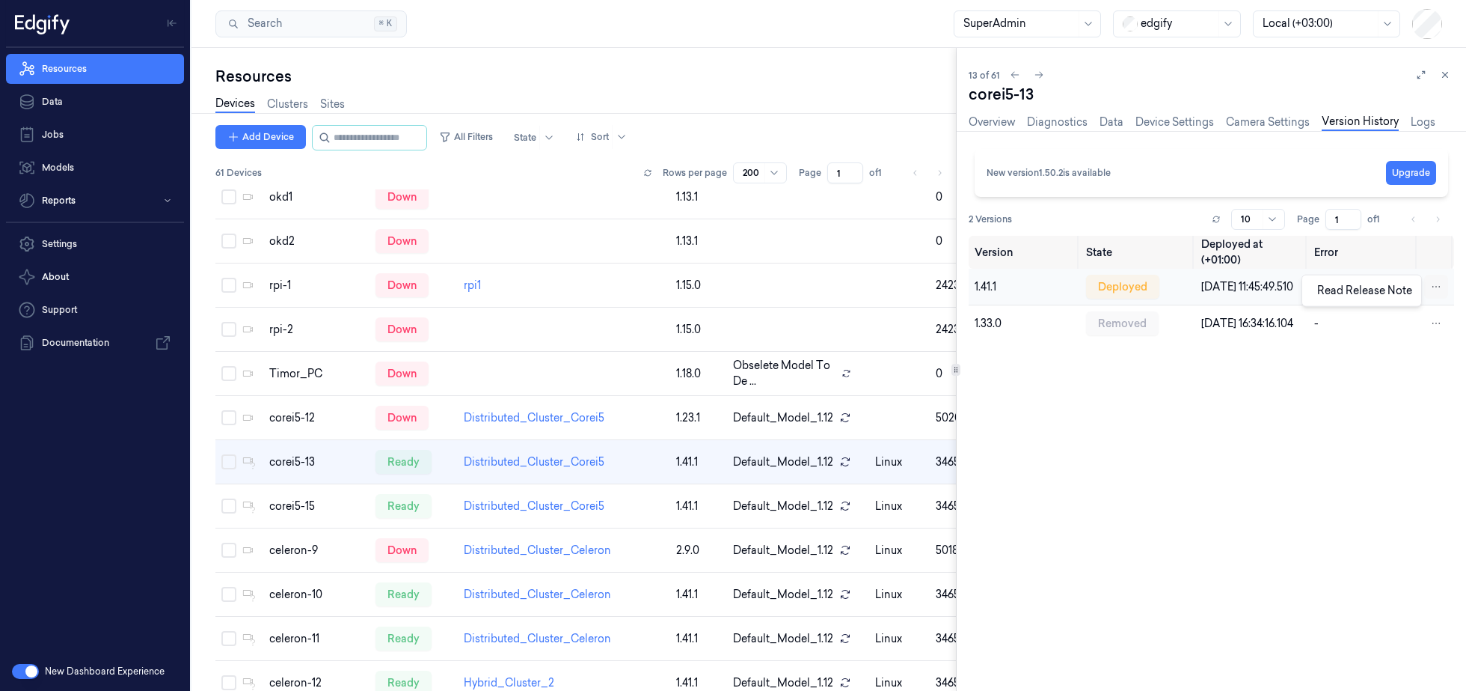
click at [1445, 293] on html "Resources Data Jobs Models Reports Settings About Support Documentation New Das…" at bounding box center [733, 345] width 1466 height 691
click at [1056, 391] on html "Resources Data Jobs Models Reports Settings About Support Documentation New Das…" at bounding box center [733, 345] width 1466 height 691
click at [1066, 123] on link "Diagnostics" at bounding box center [1057, 122] width 61 height 17
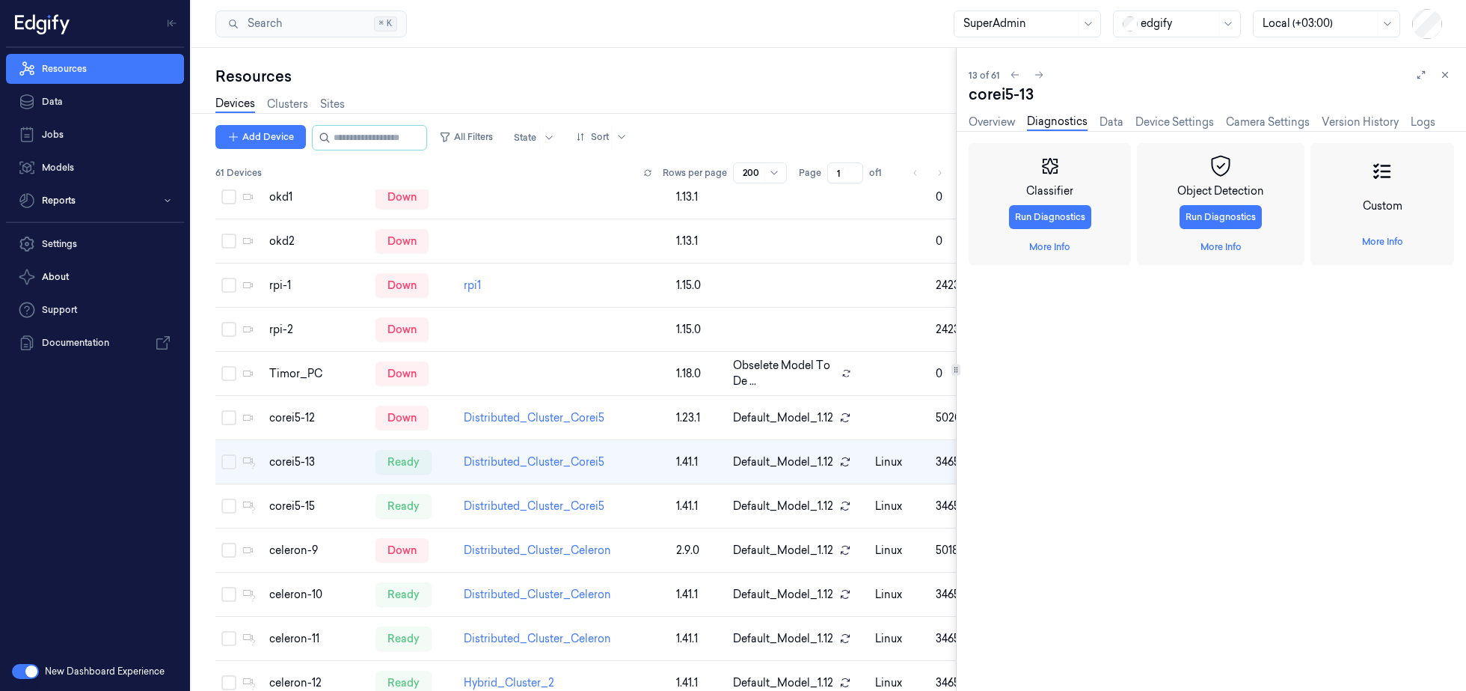
click at [1137, 132] on div "Classifier Run Diagnostics More Info Object Detection Run Diagnostics More Info…" at bounding box center [1212, 411] width 486 height 560
click at [1112, 123] on link "Data" at bounding box center [1112, 122] width 24 height 17
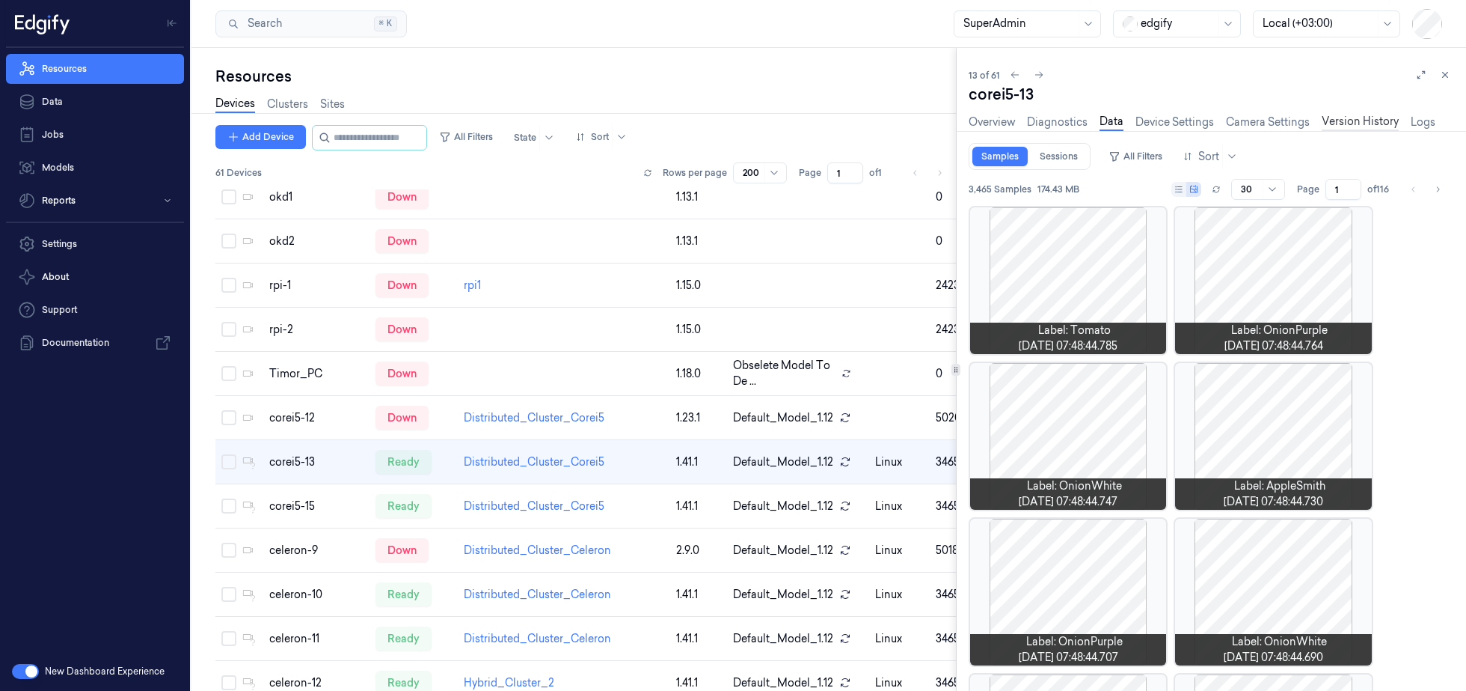
click at [1357, 125] on link "Version History" at bounding box center [1360, 122] width 77 height 17
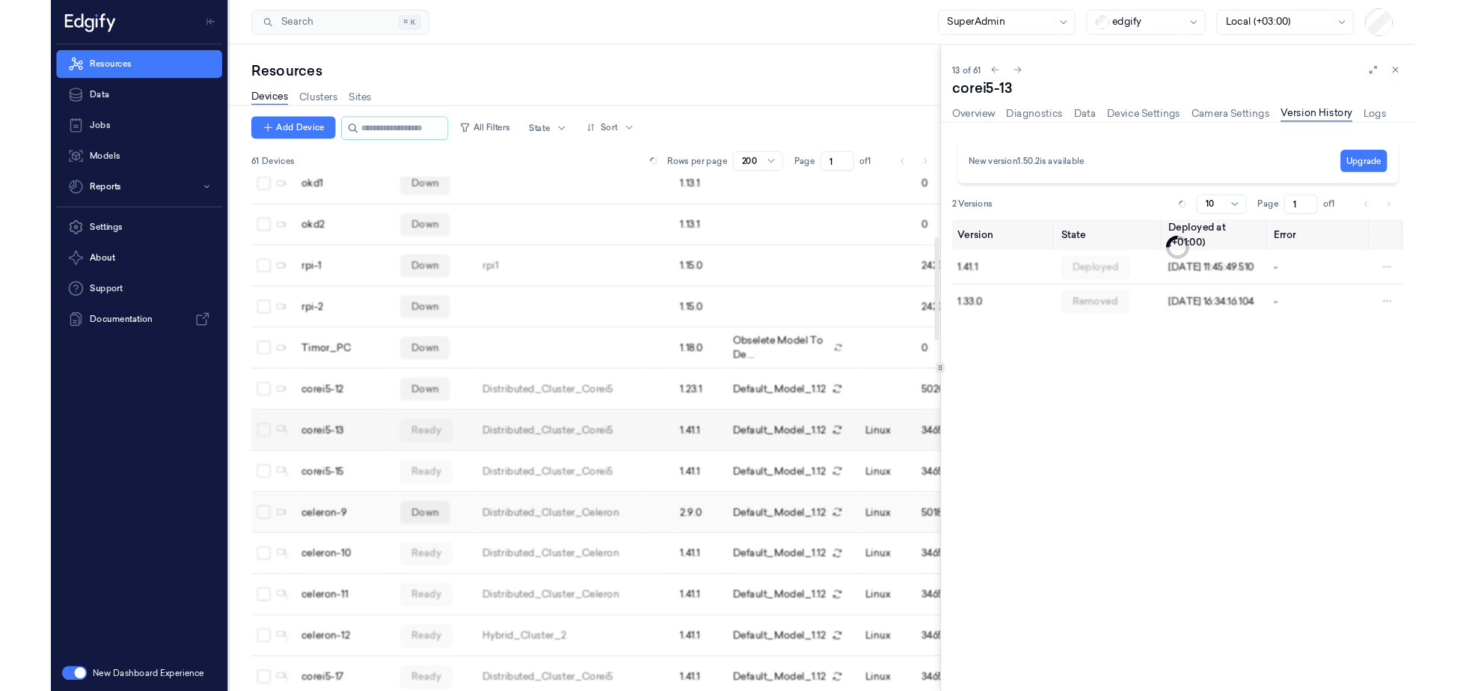
scroll to position [320, 0]
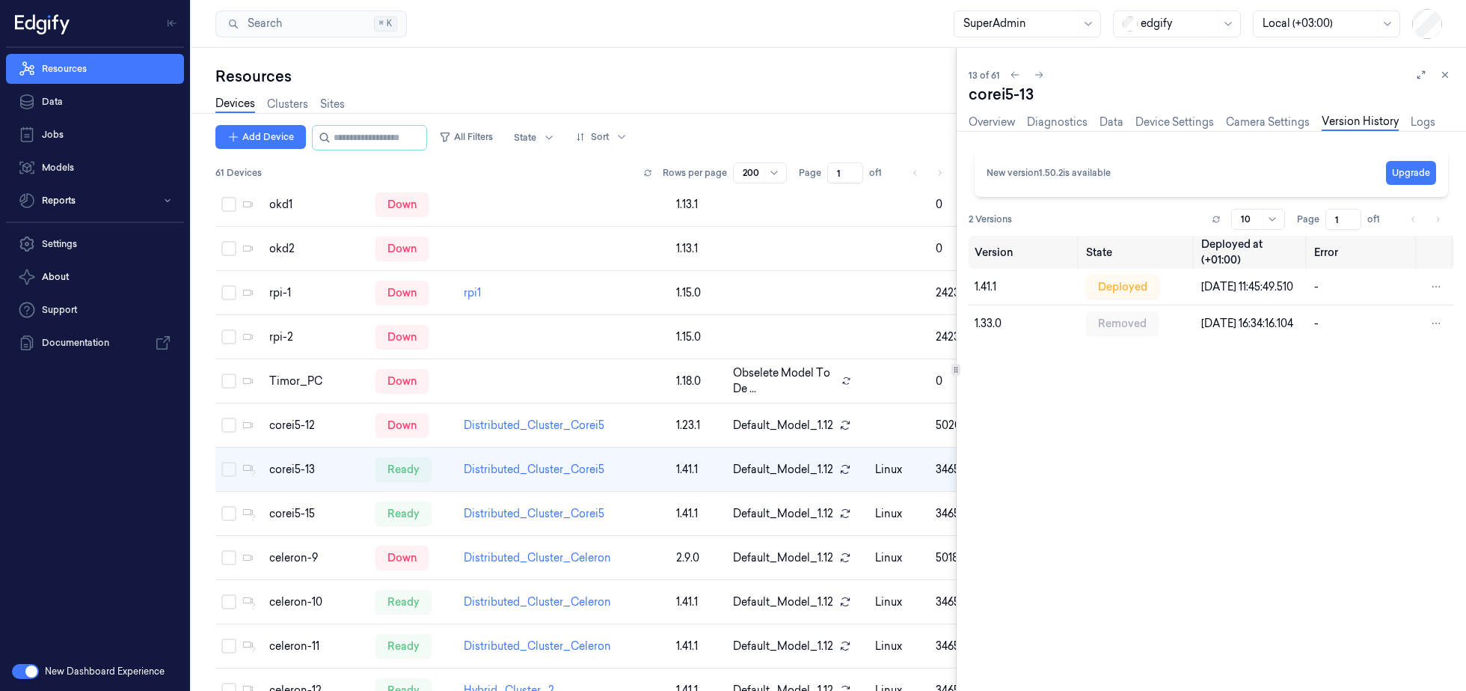
click at [21, 670] on button "button" at bounding box center [25, 671] width 27 height 15
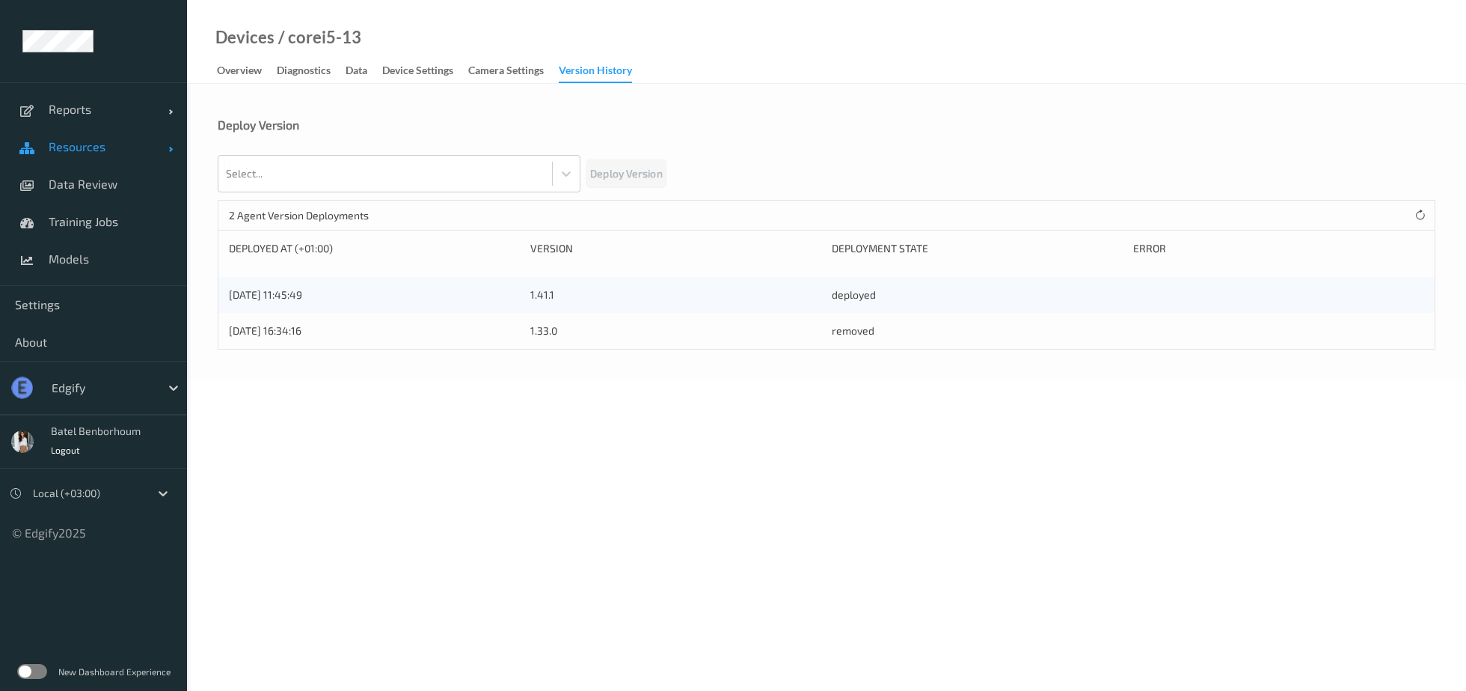
click at [83, 151] on span "Resources" at bounding box center [109, 146] width 120 height 15
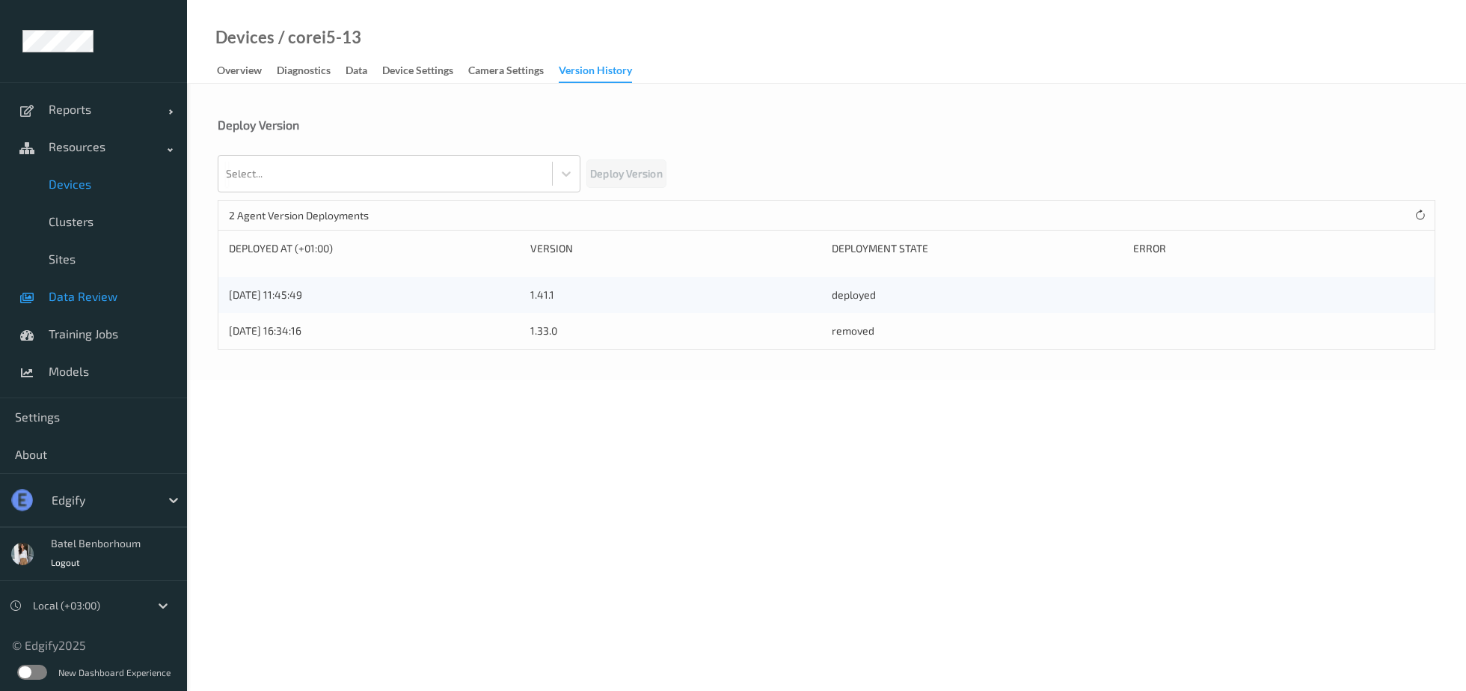
click at [75, 304] on link "Data Review" at bounding box center [93, 296] width 187 height 37
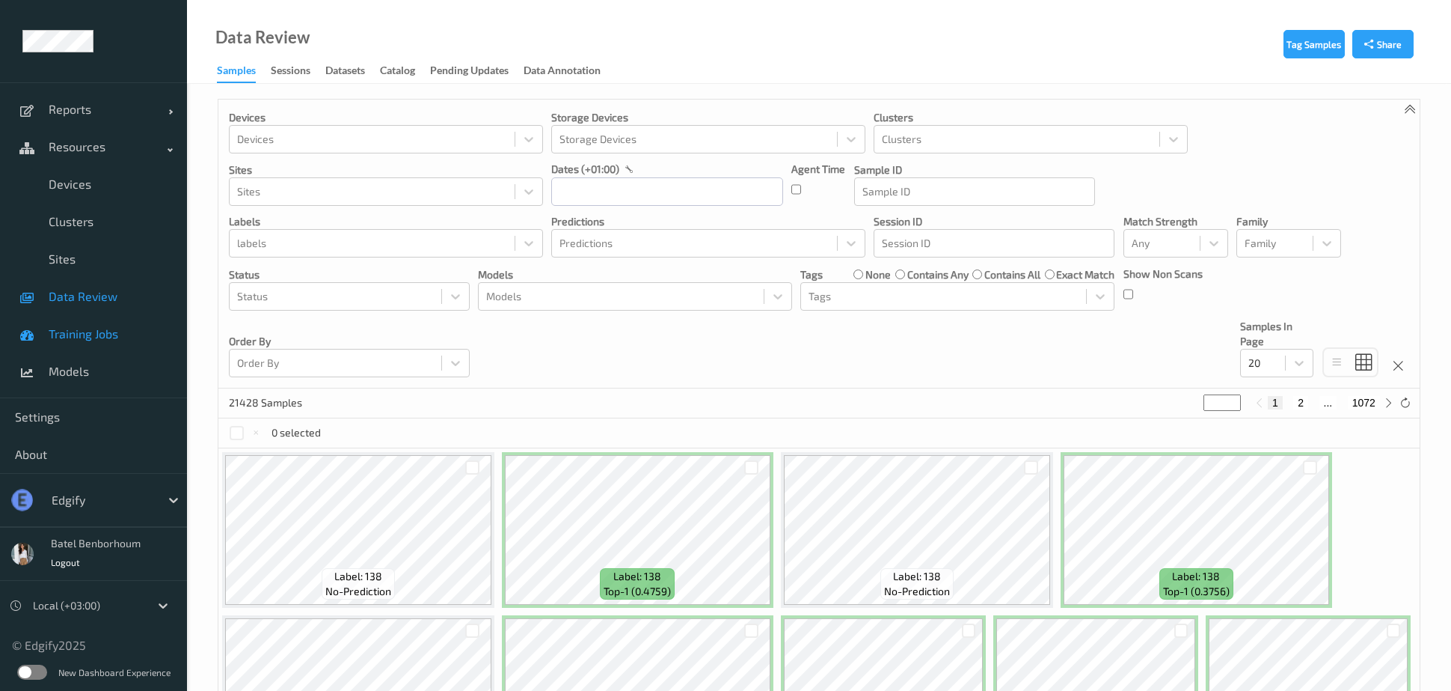
click at [94, 348] on link "Training Jobs" at bounding box center [93, 333] width 187 height 37
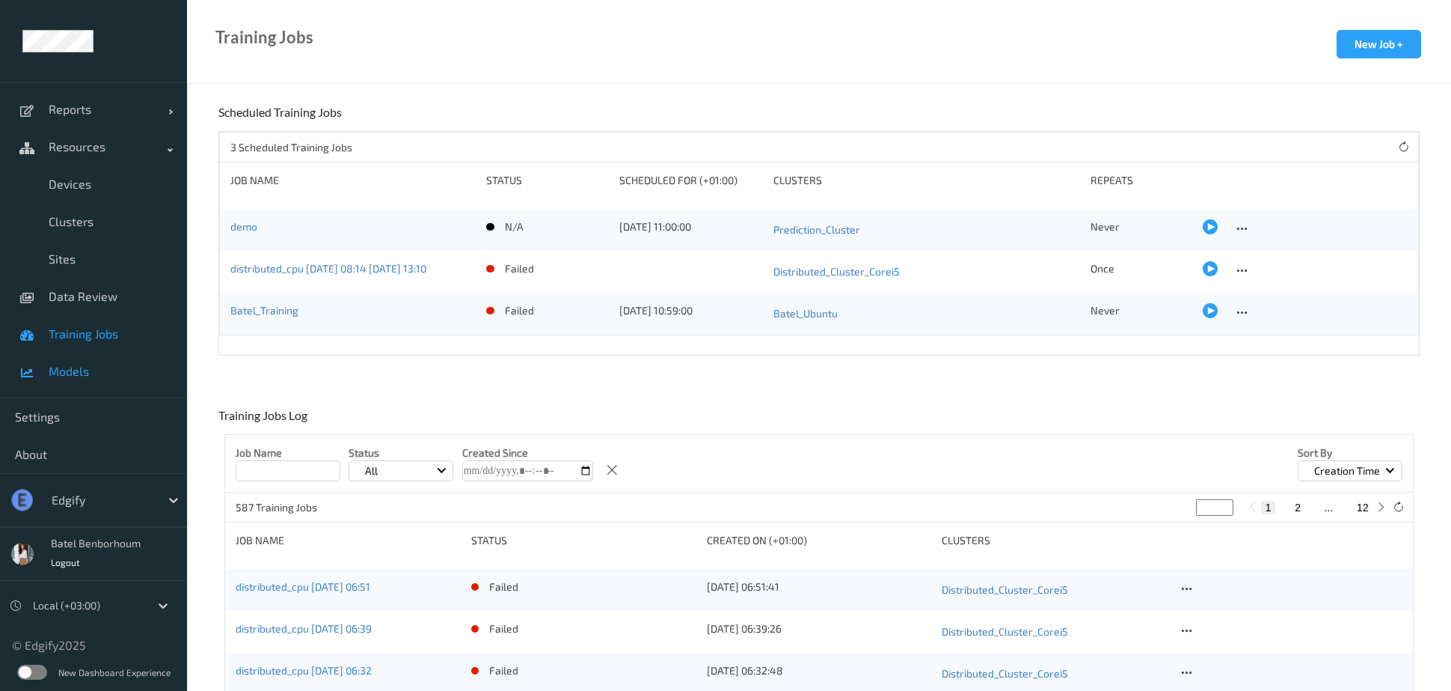
click at [69, 368] on span "Models" at bounding box center [110, 371] width 123 height 15
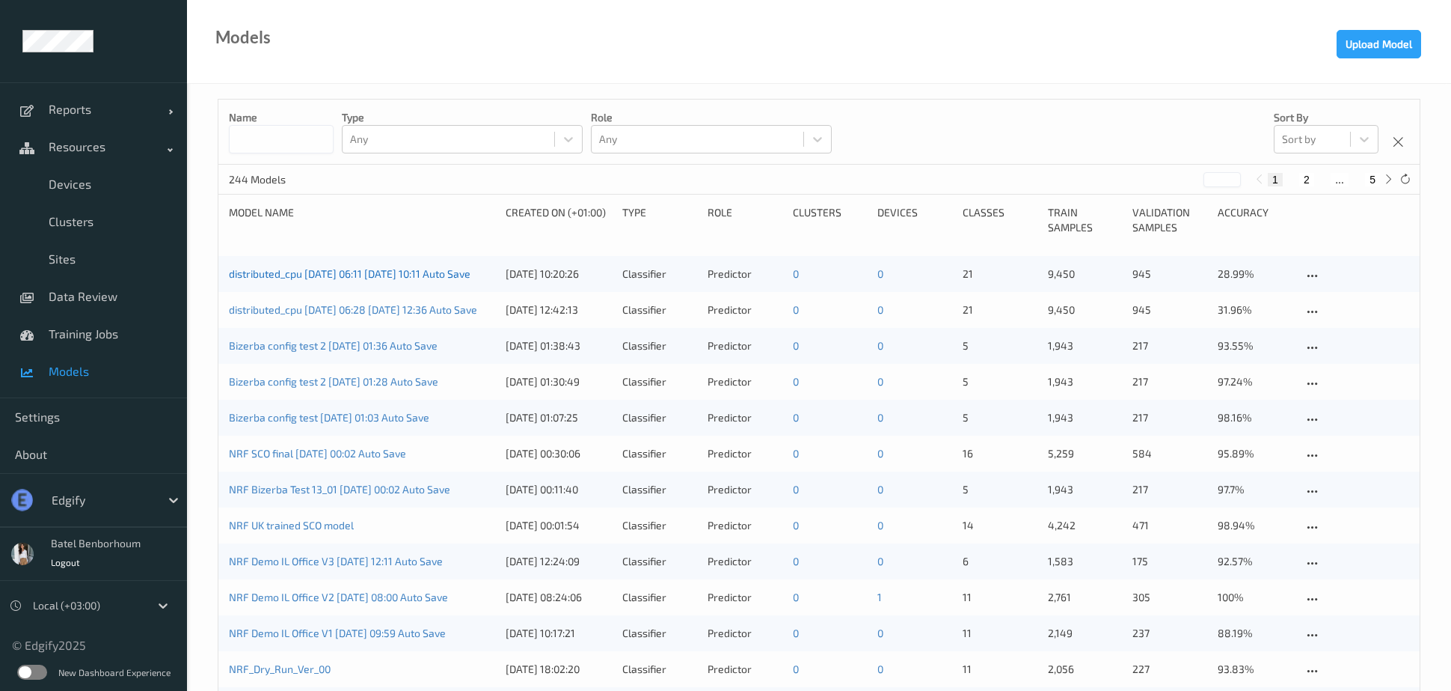
click at [388, 270] on link "distributed_cpu [DATE] 06:11 [DATE] 10:11 Auto Save" at bounding box center [350, 273] width 242 height 13
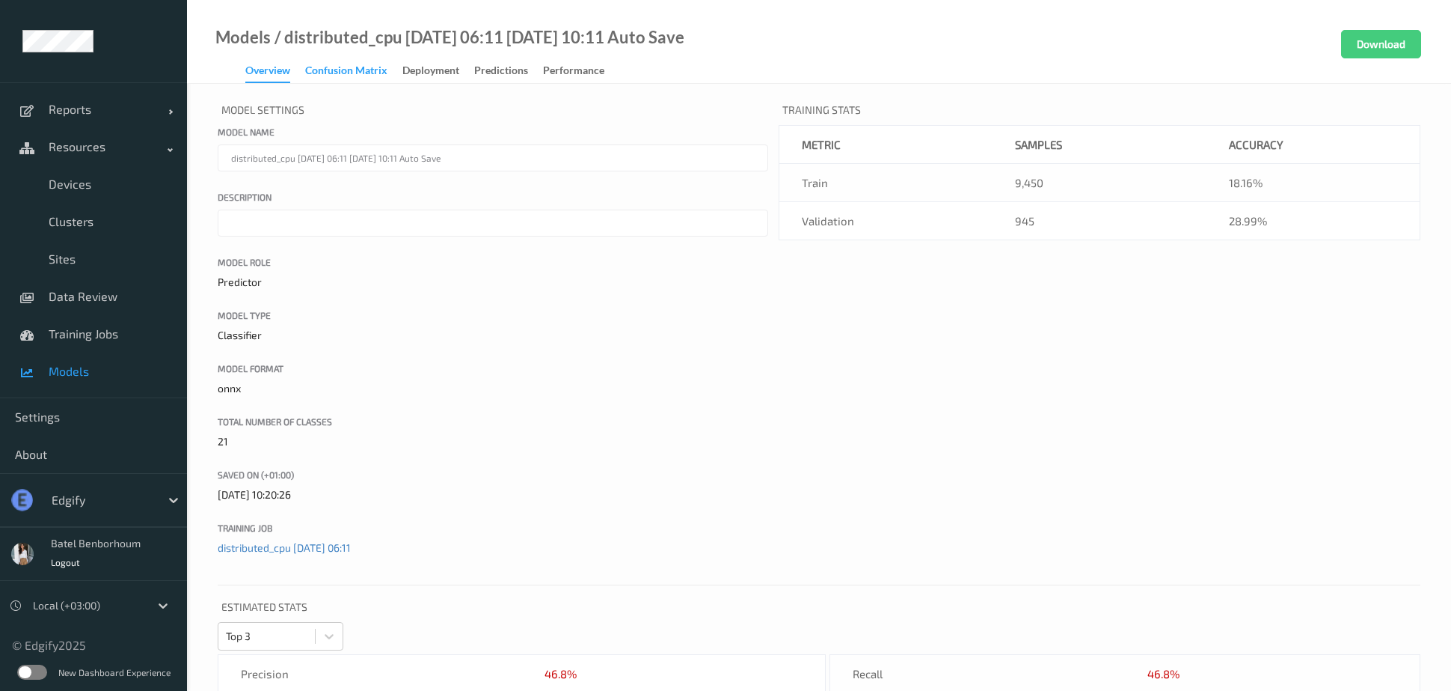
click at [340, 72] on div "Confusion matrix" at bounding box center [346, 72] width 82 height 19
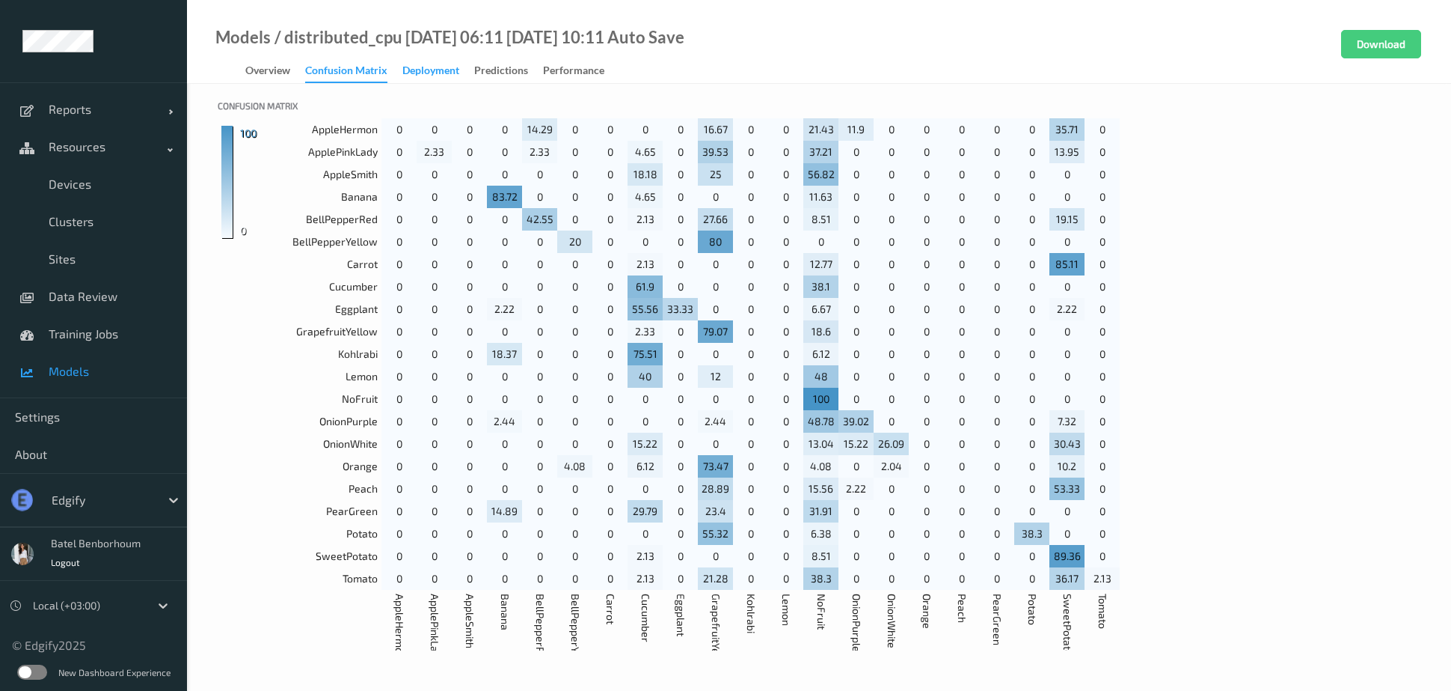
click at [426, 76] on div "Deployment" at bounding box center [430, 72] width 57 height 19
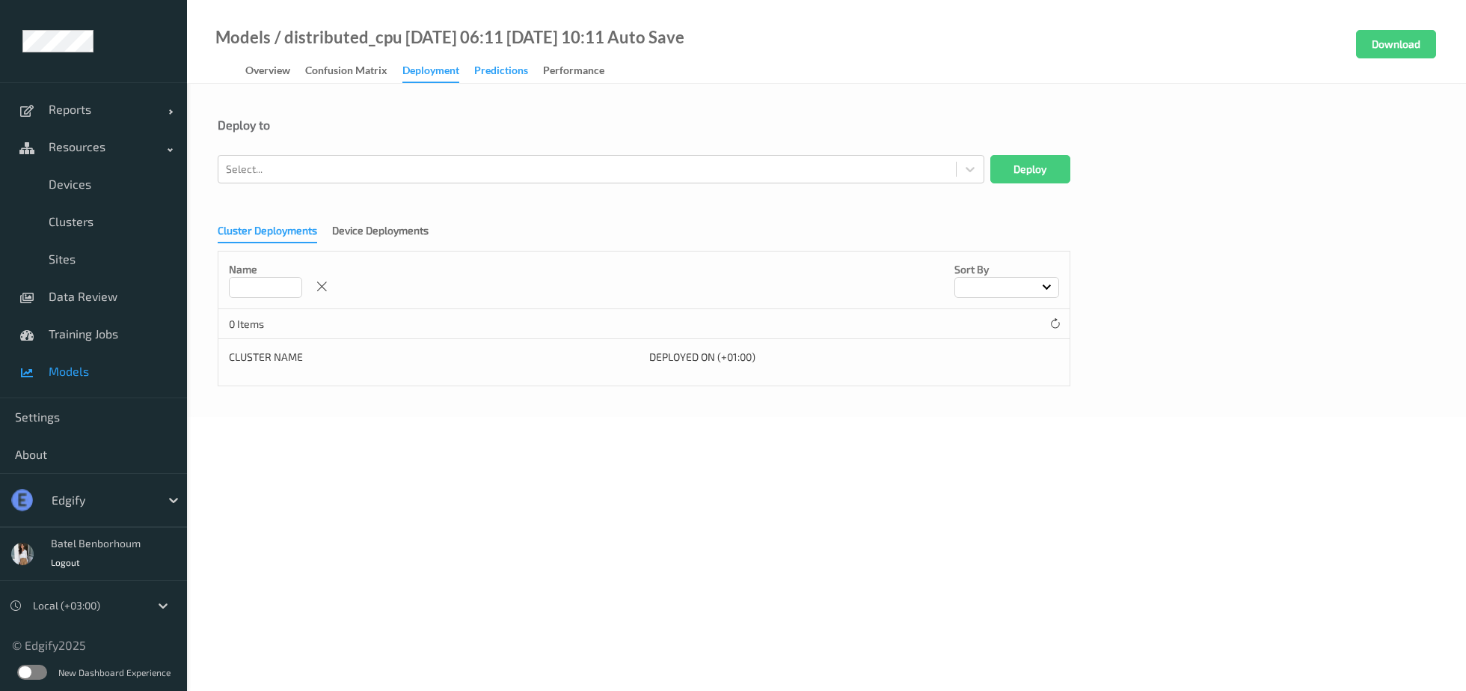
click at [518, 70] on div "Predictions" at bounding box center [501, 72] width 54 height 19
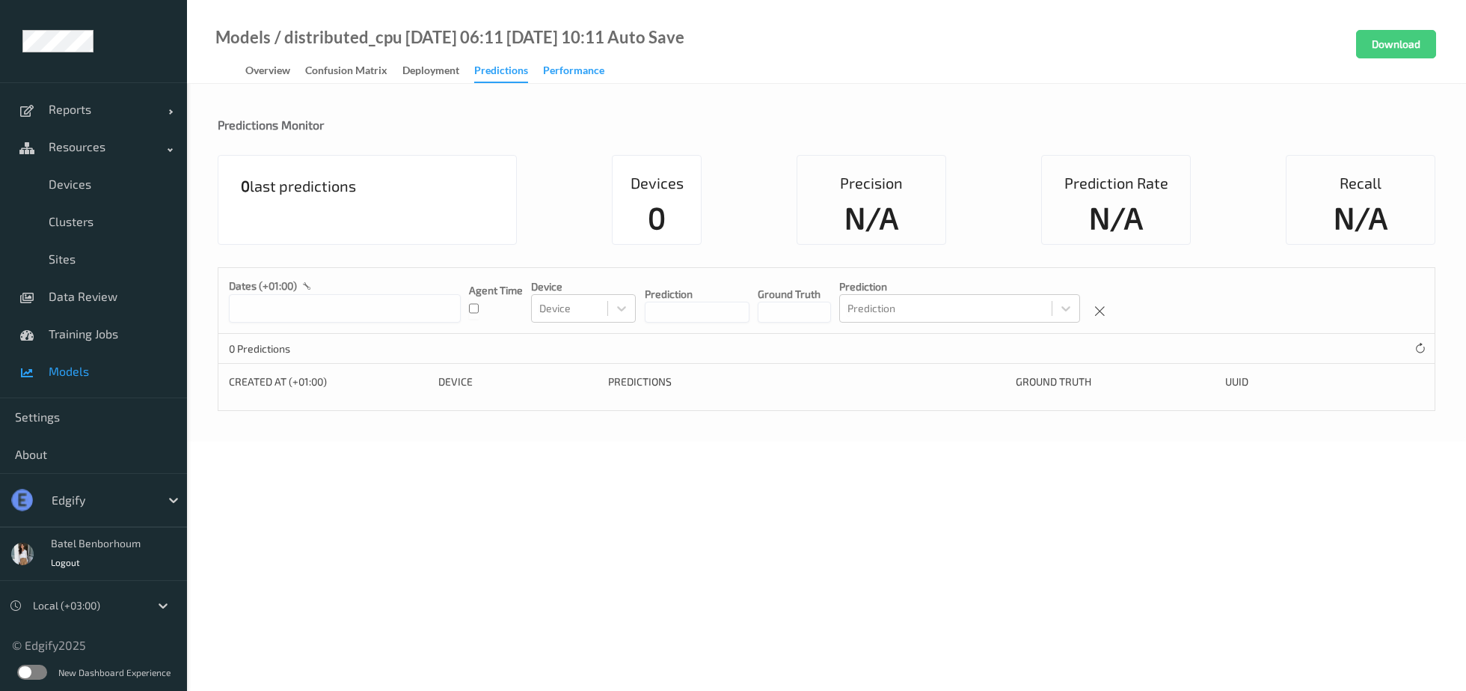
click at [581, 77] on div "Performance" at bounding box center [573, 72] width 61 height 19
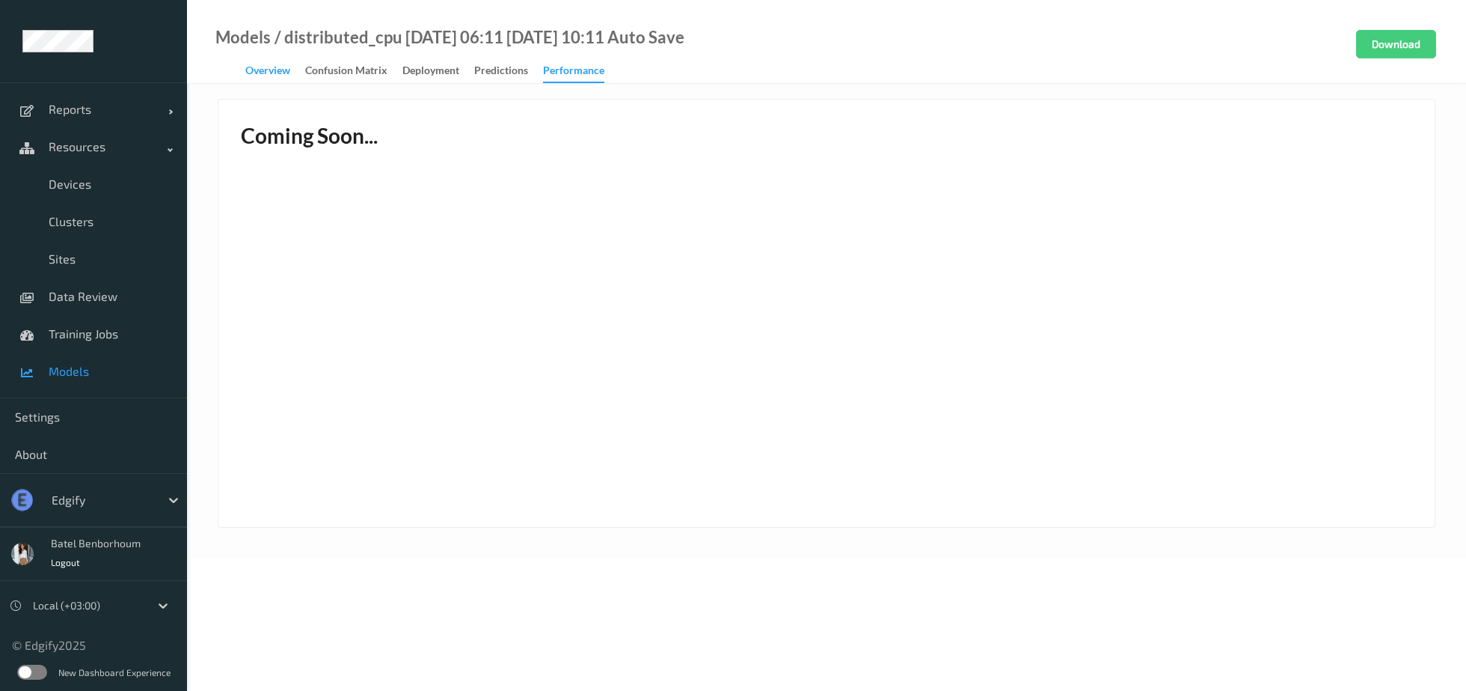
click at [272, 79] on div "Overview" at bounding box center [267, 72] width 45 height 19
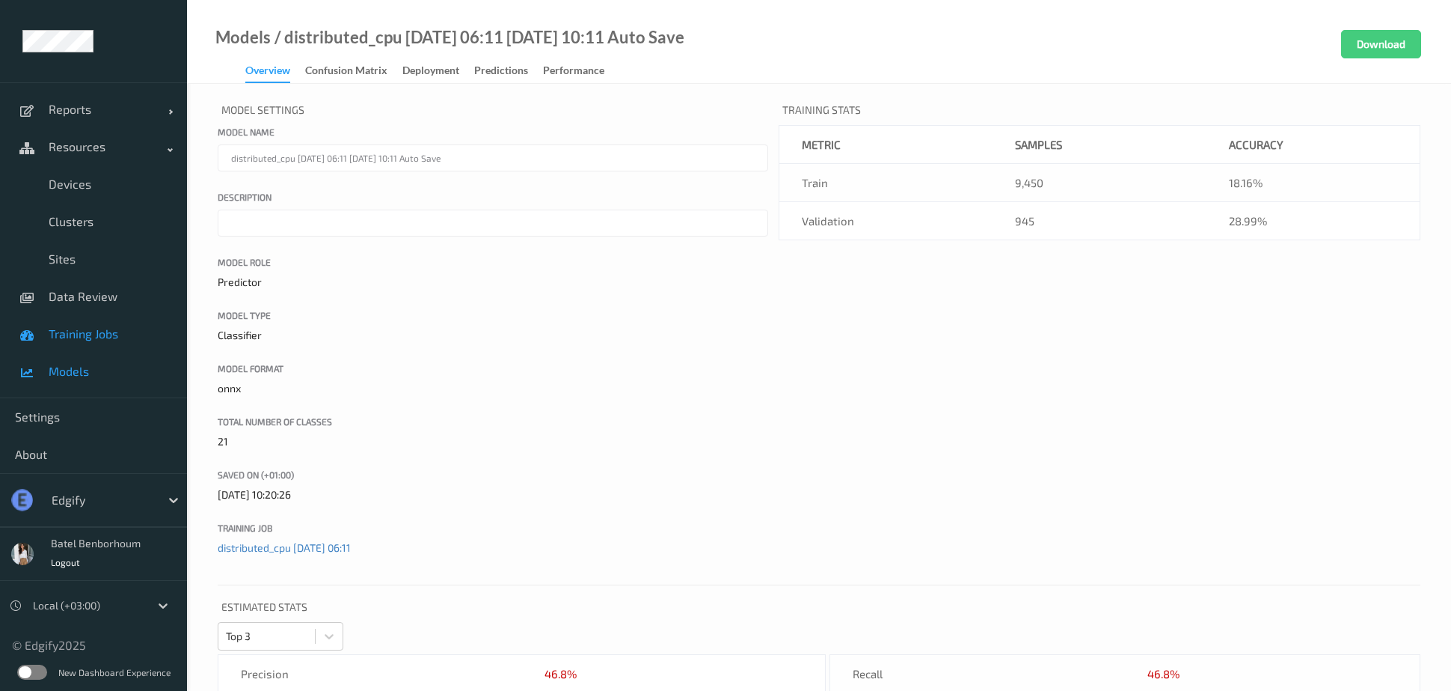
click at [95, 337] on span "Training Jobs" at bounding box center [110, 333] width 123 height 15
